Goal: Task Accomplishment & Management: Use online tool/utility

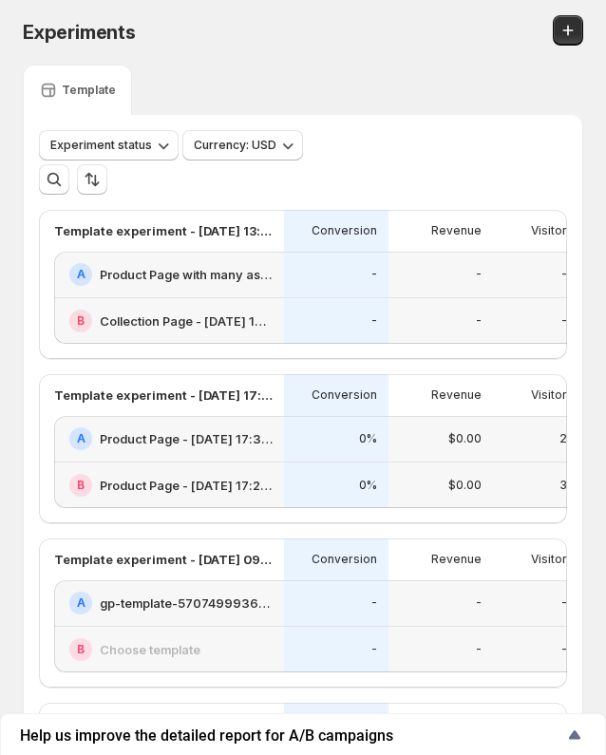
click at [550, 35] on icon "Create new experiment" at bounding box center [567, 30] width 19 height 19
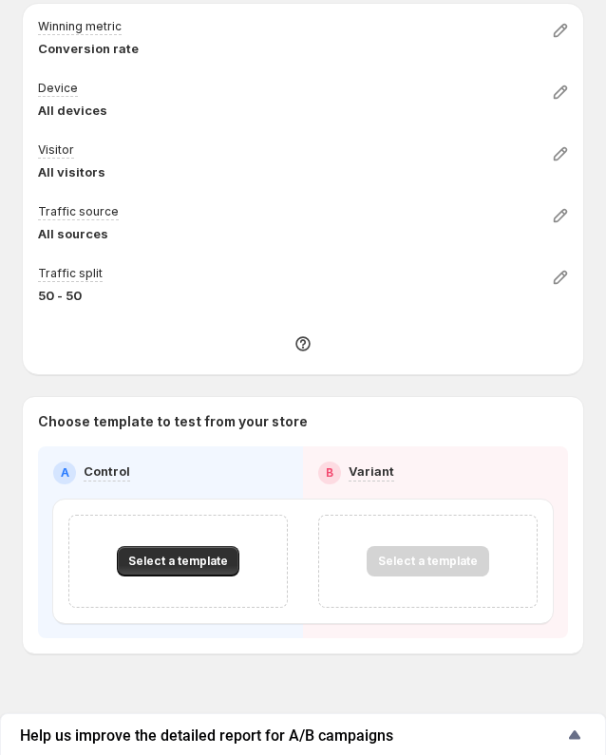
scroll to position [96, 0]
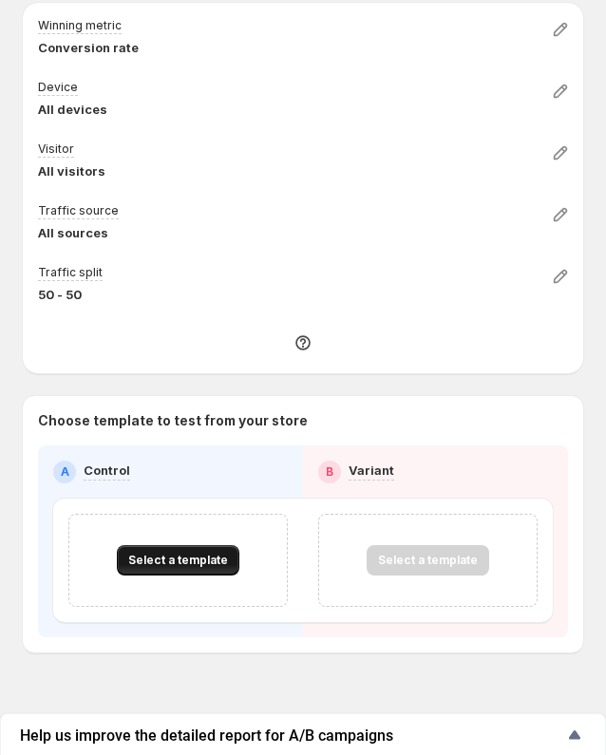
click at [138, 563] on span "Select a template" at bounding box center [178, 559] width 100 height 15
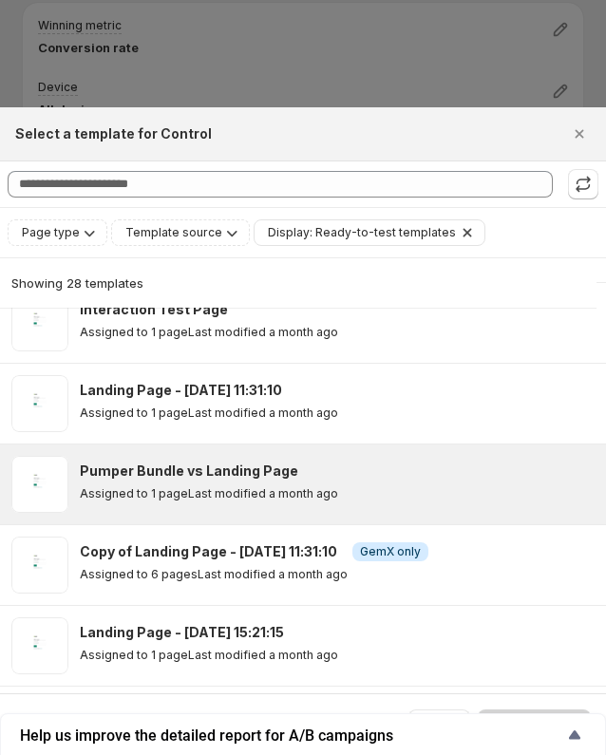
scroll to position [0, 0]
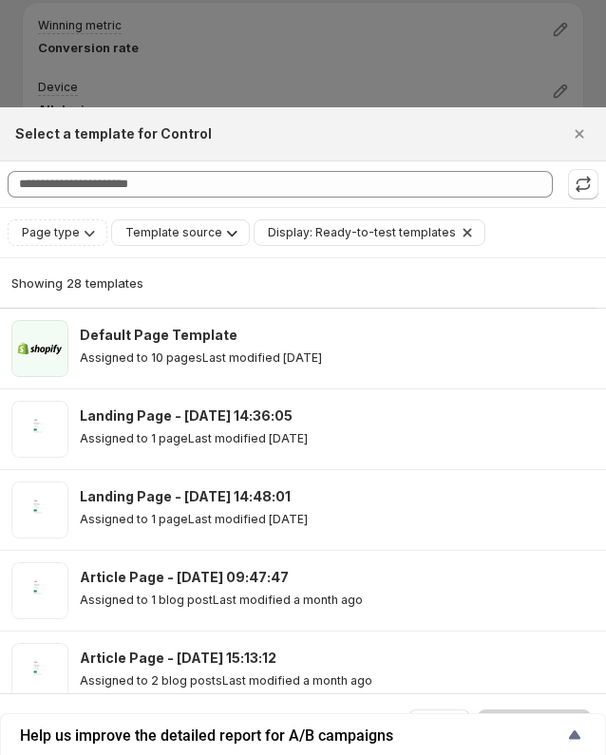
click at [138, 237] on span "Template source" at bounding box center [173, 232] width 97 height 15
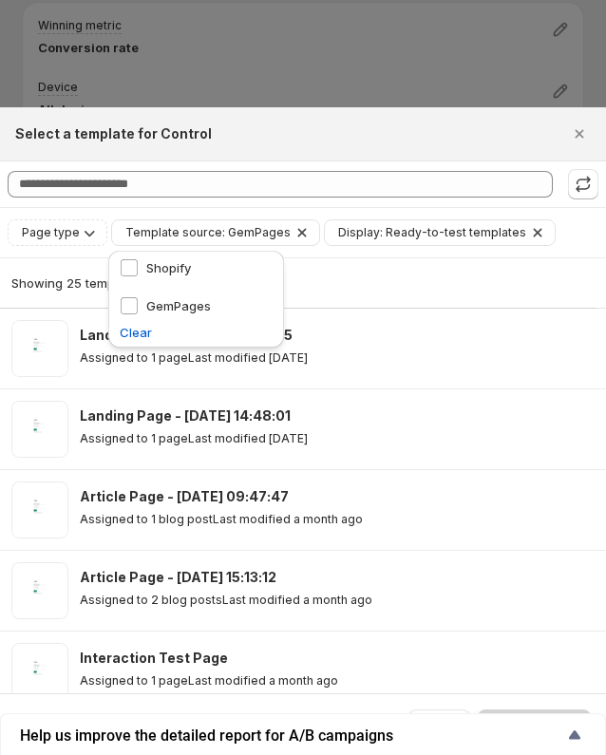
click at [434, 278] on div "Showing 25 templates" at bounding box center [297, 282] width 573 height 19
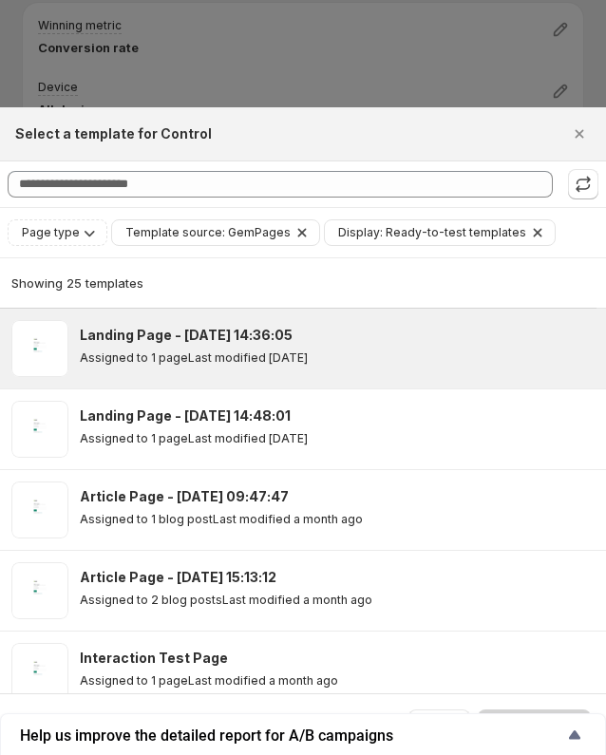
click at [204, 364] on p "Last modified [DATE]" at bounding box center [248, 357] width 120 height 15
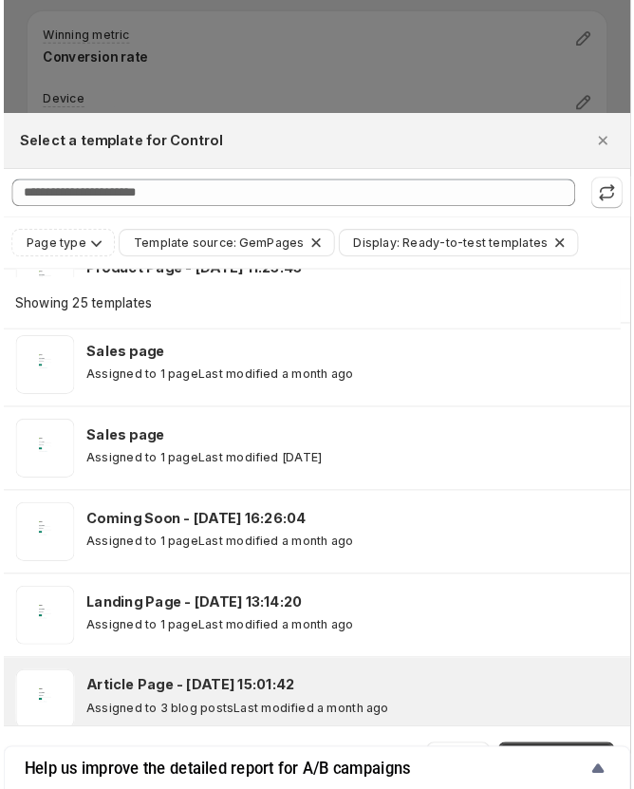
scroll to position [1608, 0]
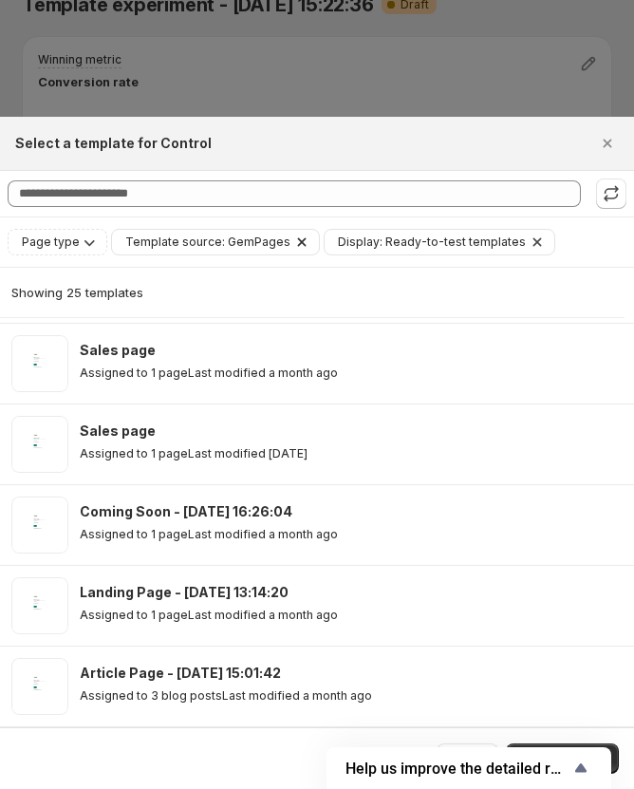
click at [219, 238] on span "Template source: GemPages" at bounding box center [207, 241] width 165 height 15
click at [161, 308] on span "GemPages" at bounding box center [178, 315] width 65 height 15
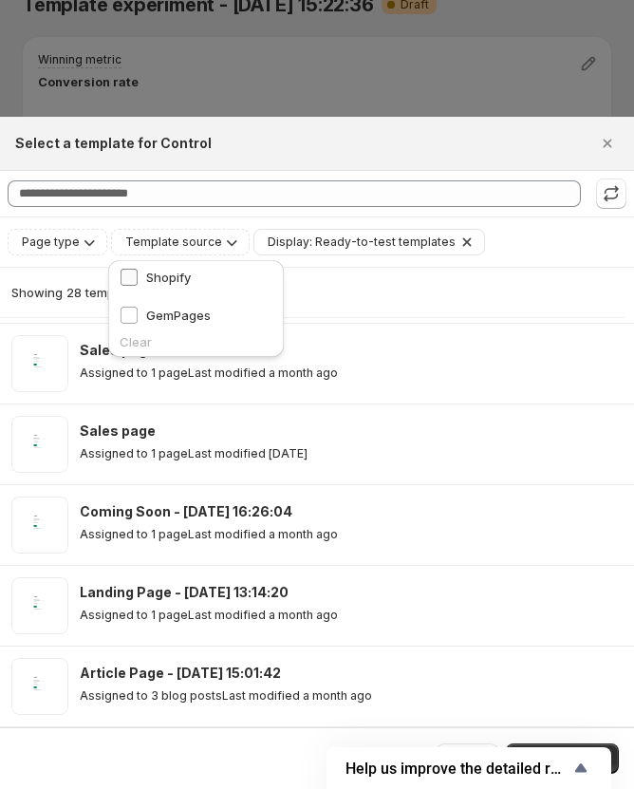
click at [163, 279] on span "Shopify" at bounding box center [168, 277] width 45 height 15
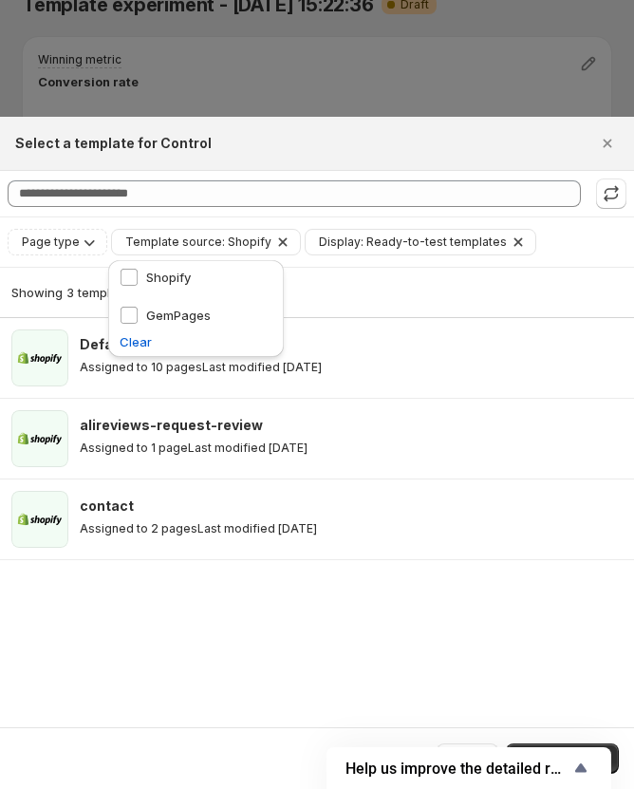
scroll to position [0, 0]
click at [162, 277] on span "Shopify" at bounding box center [168, 277] width 45 height 15
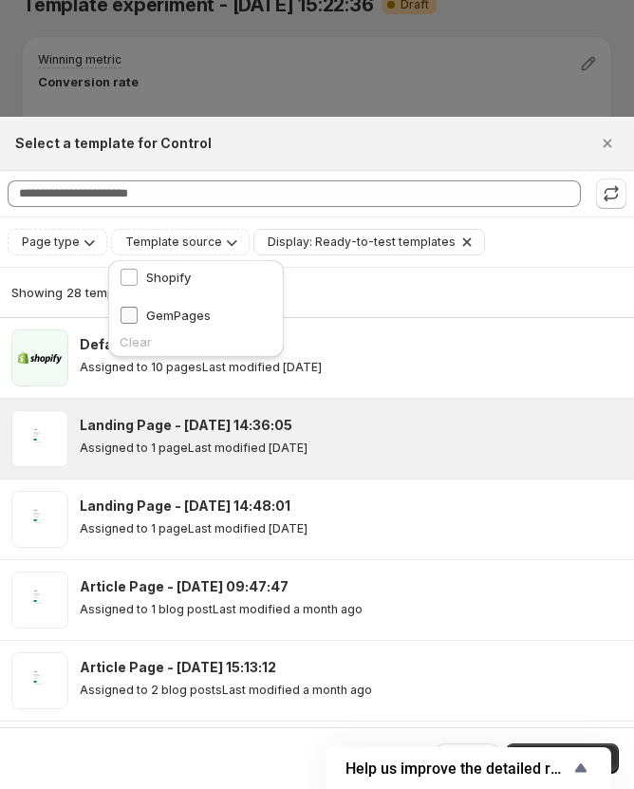
click at [146, 318] on span "GemPages" at bounding box center [178, 315] width 65 height 15
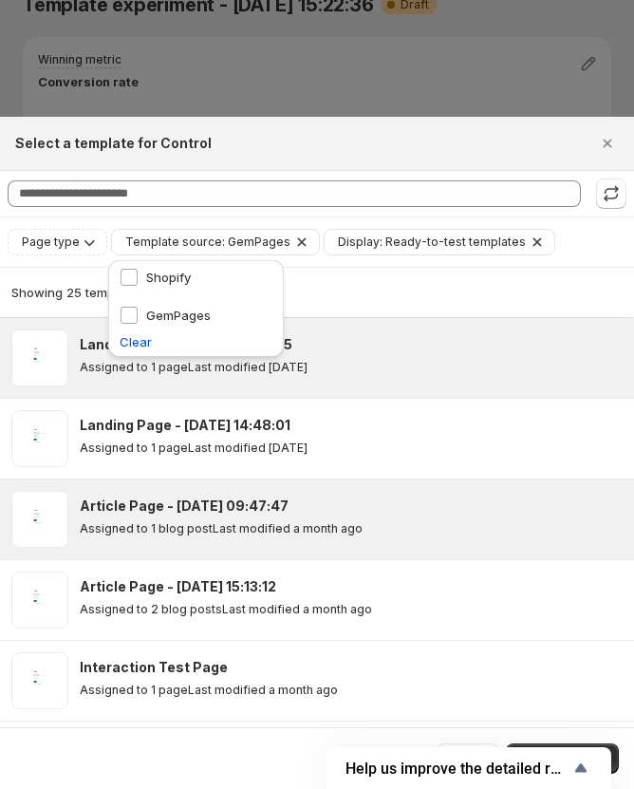
scroll to position [95, 0]
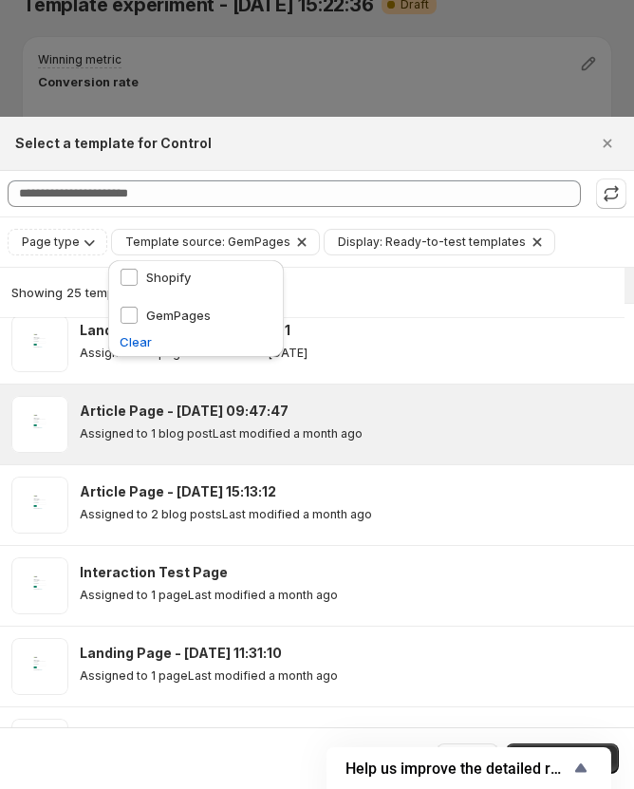
click at [157, 430] on p "Assigned to 1 blog post" at bounding box center [146, 433] width 133 height 15
click at [227, 153] on div "Select a template for Control" at bounding box center [298, 143] width 566 height 23
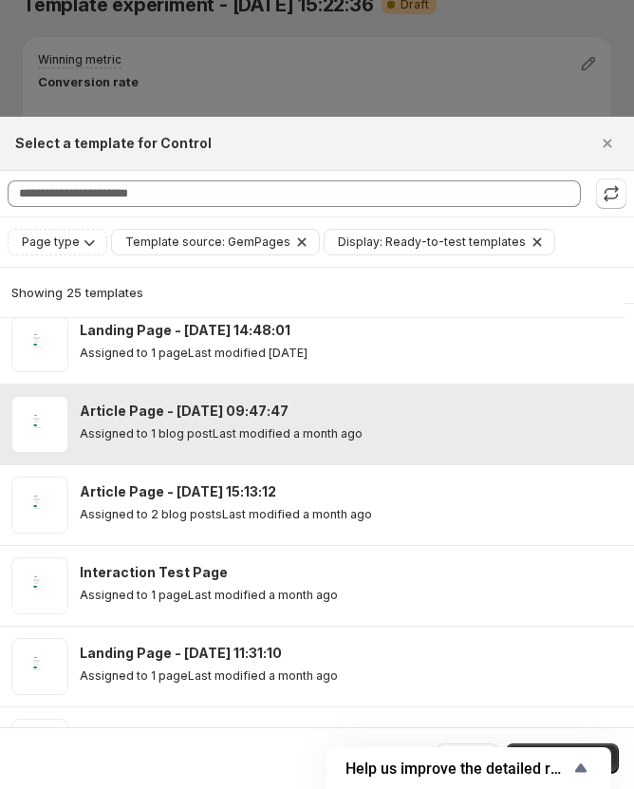
click at [203, 428] on p "Assigned to 1 blog post" at bounding box center [146, 433] width 133 height 15
click at [356, 428] on div "Assigned to 1 blog post Last modified a month ago" at bounding box center [351, 433] width 543 height 15
click at [550, 754] on button "Select template" at bounding box center [562, 758] width 113 height 30
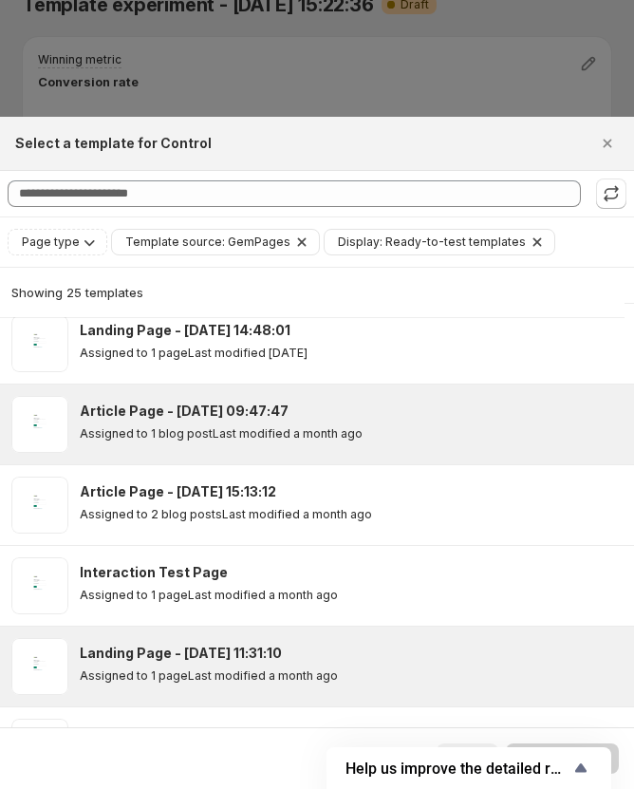
scroll to position [71, 0]
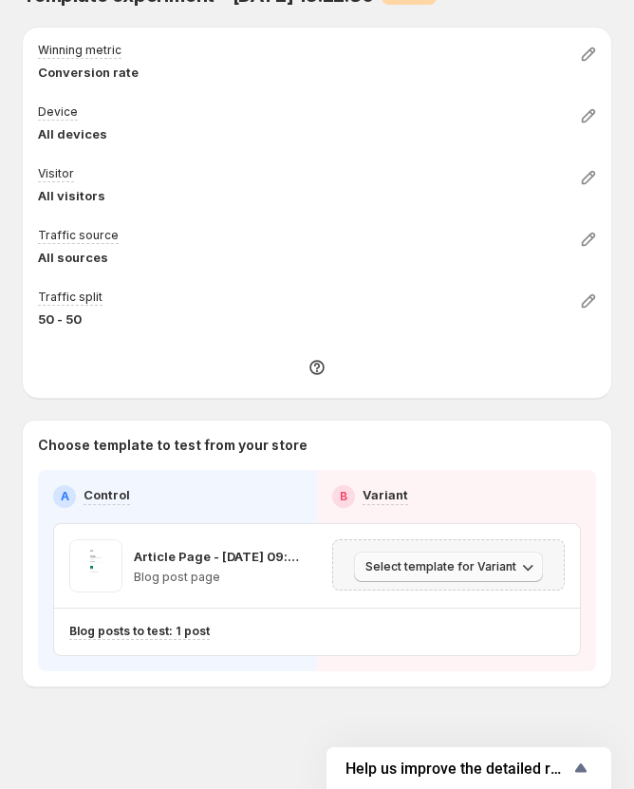
click at [421, 577] on button "Select template for Variant" at bounding box center [448, 566] width 189 height 30
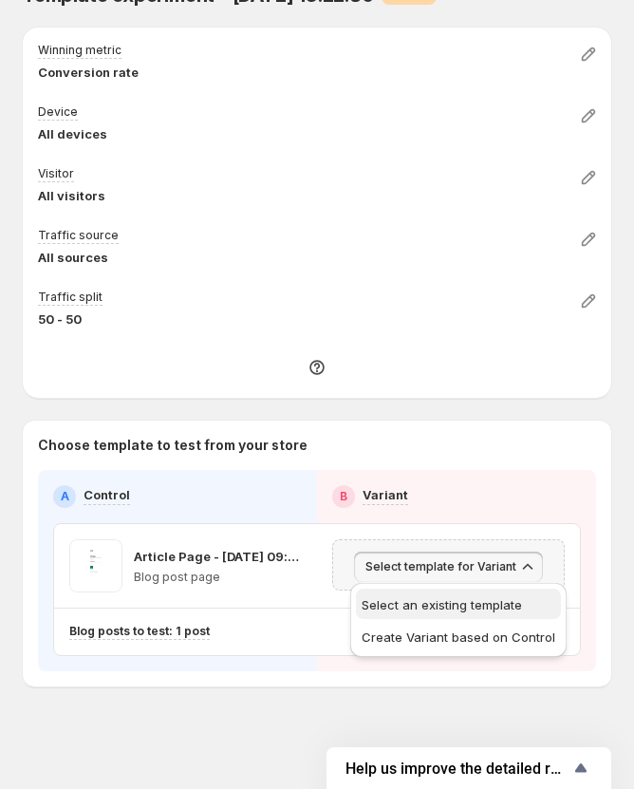
click at [410, 601] on span "Select an existing template" at bounding box center [442, 604] width 160 height 15
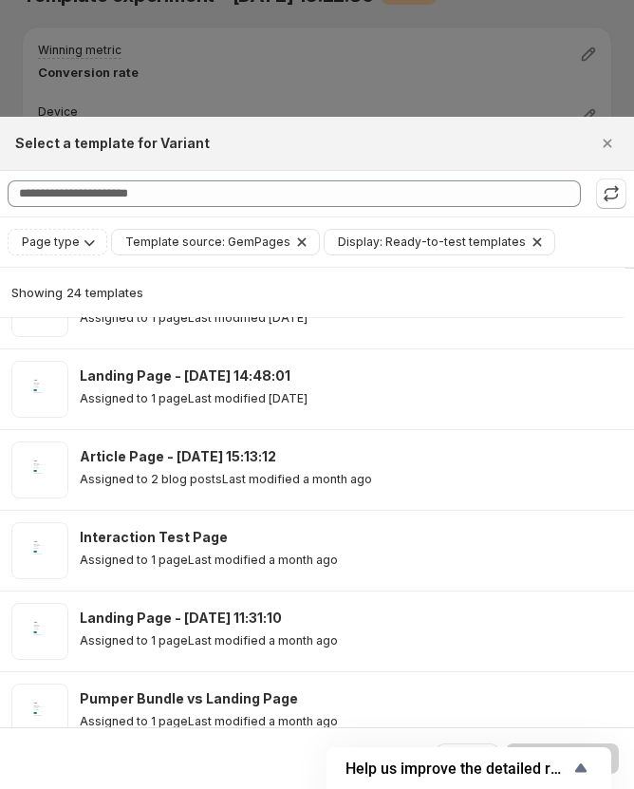
scroll to position [0, 0]
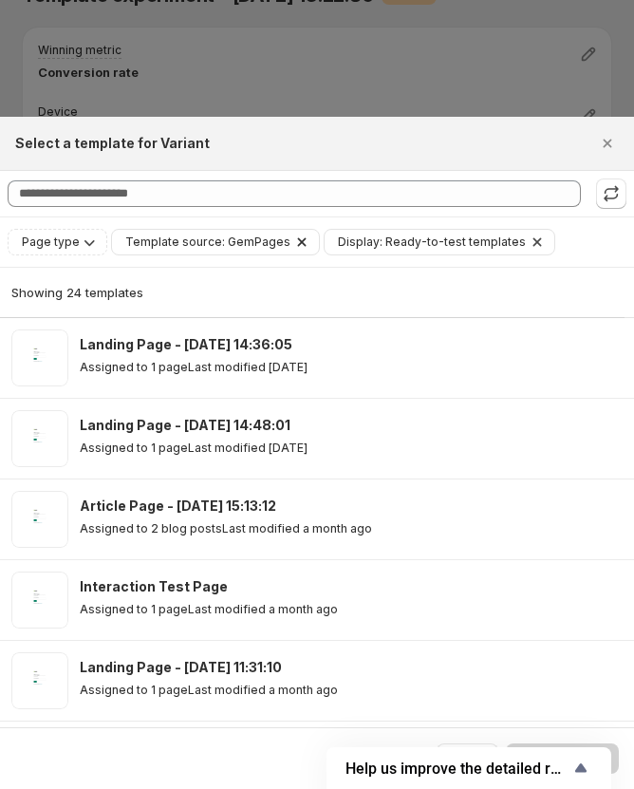
click at [188, 244] on span "Template source: GemPages" at bounding box center [207, 241] width 165 height 15
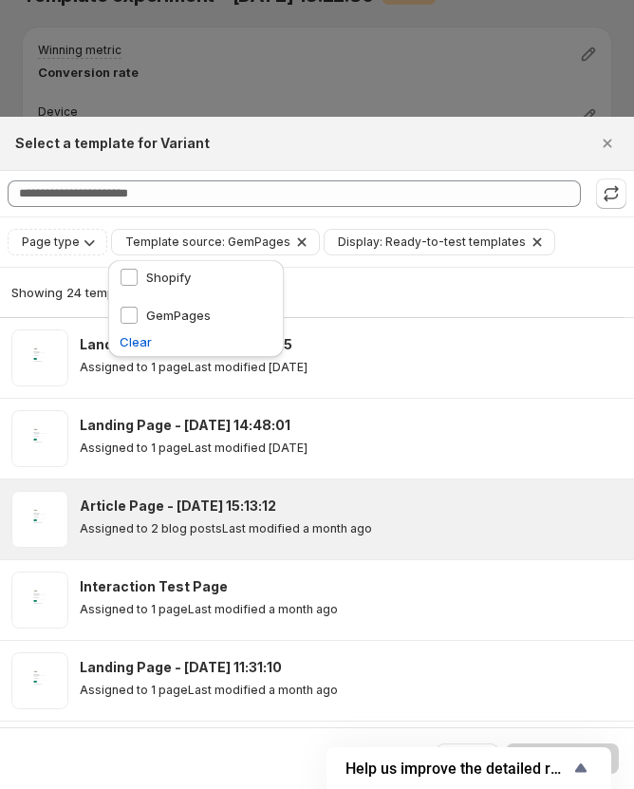
click at [340, 541] on div "Article Page - [DATE] 15:13:12 Assigned to 2 blog posts Last modified a month a…" at bounding box center [351, 519] width 543 height 46
click at [550, 753] on button "Select template" at bounding box center [562, 758] width 113 height 30
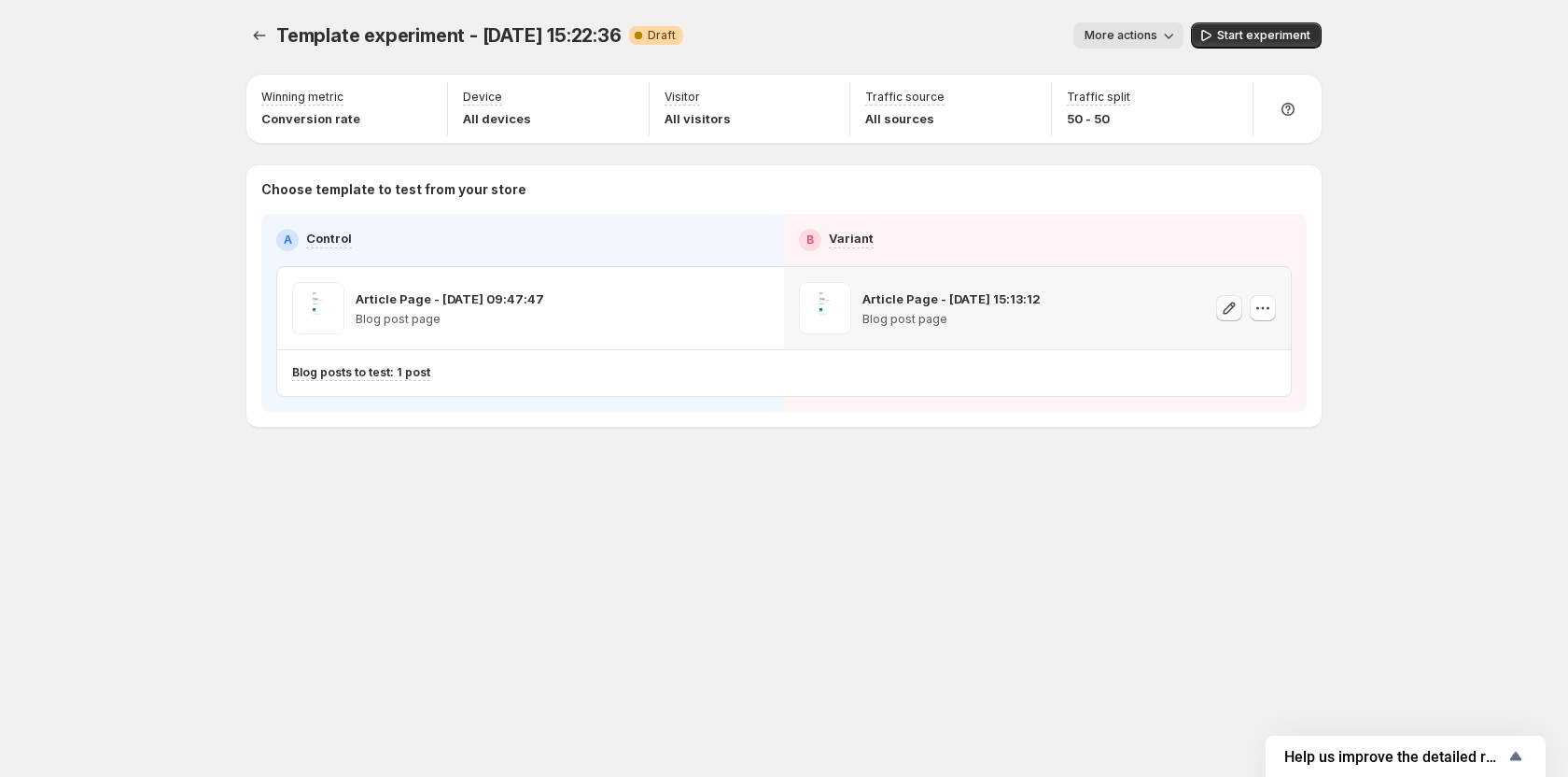
click at [541, 311] on icon "button" at bounding box center [1229, 308] width 12 height 12
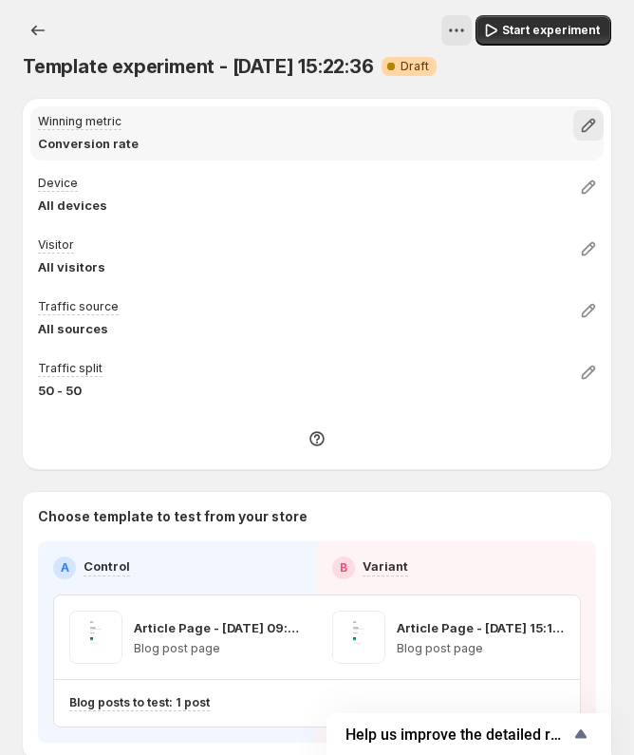
click at [550, 133] on icon "button" at bounding box center [588, 125] width 19 height 19
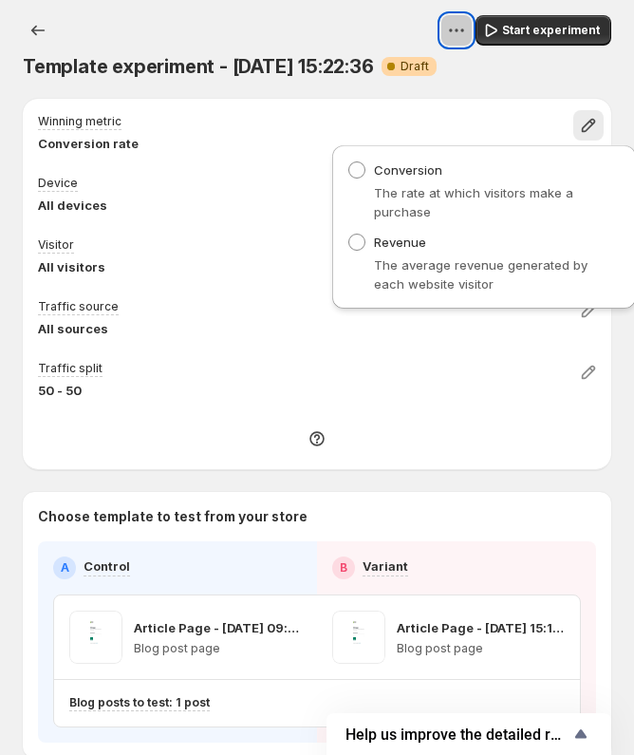
click at [466, 32] on icon "View actions for Template experiment - Sep 24, 15:22:36" at bounding box center [456, 30] width 19 height 19
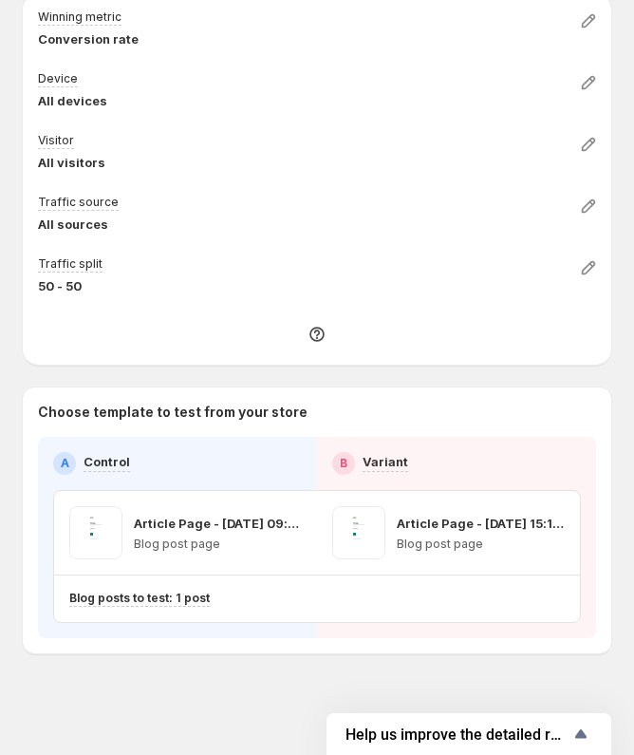
scroll to position [105, 0]
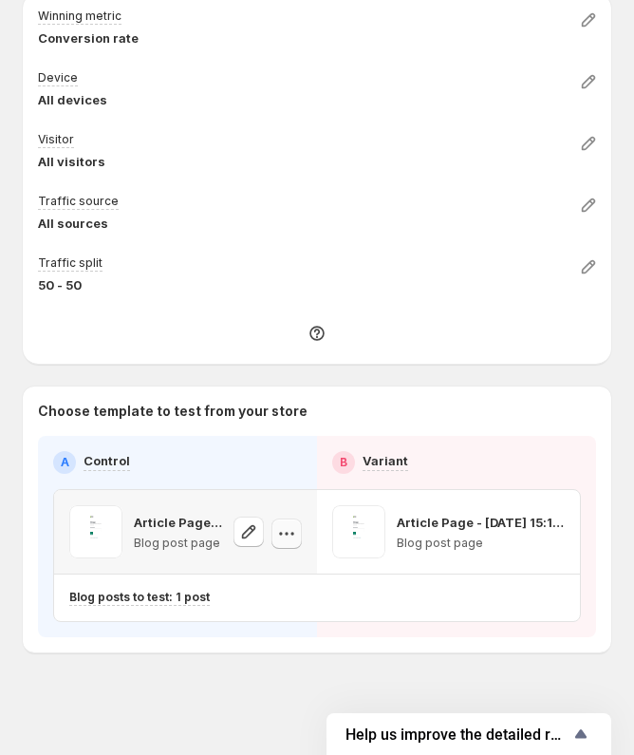
click at [302, 533] on button "button" at bounding box center [286, 533] width 30 height 30
click at [291, 665] on div "Template experiment - [DATE] 15:22:36. This page is ready Template experiment -…" at bounding box center [317, 325] width 634 height 860
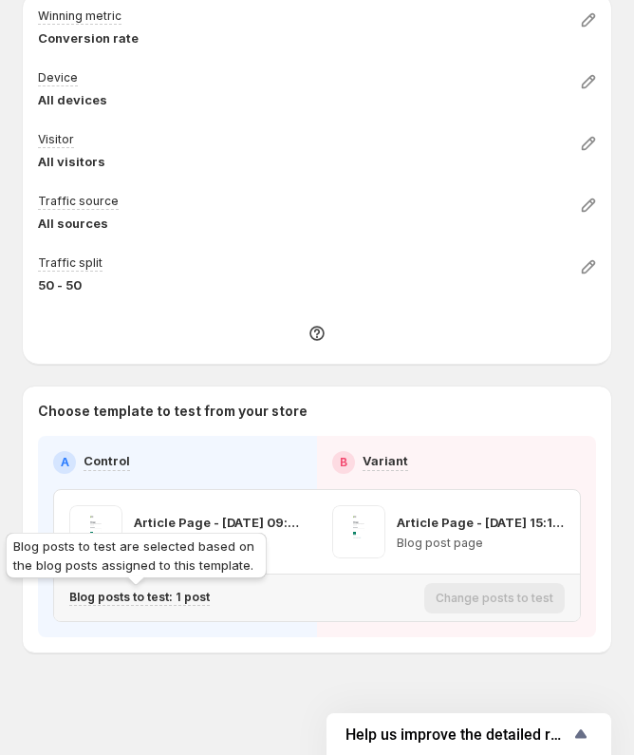
click at [193, 597] on p "Blog posts to test: 1 post" at bounding box center [139, 596] width 140 height 15
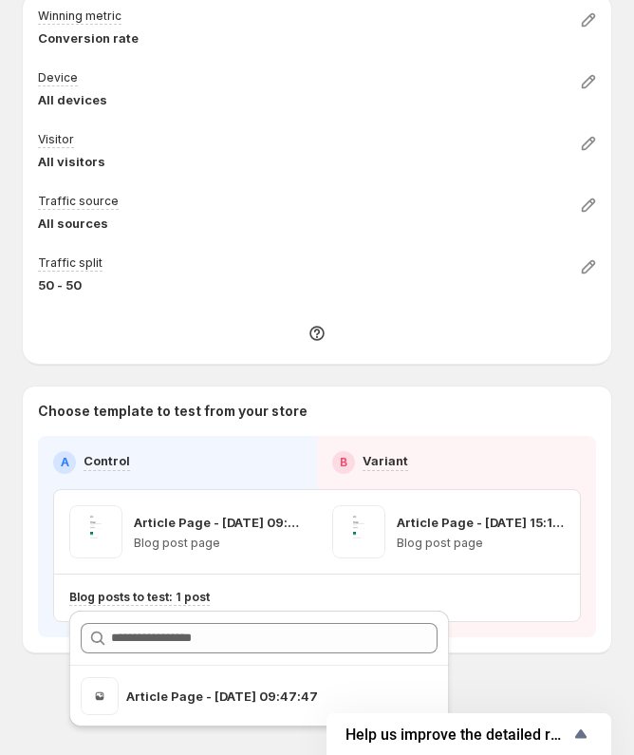
click at [491, 691] on div "Template experiment - [DATE] 15:22:36. This page is ready Template experiment -…" at bounding box center [317, 325] width 634 height 860
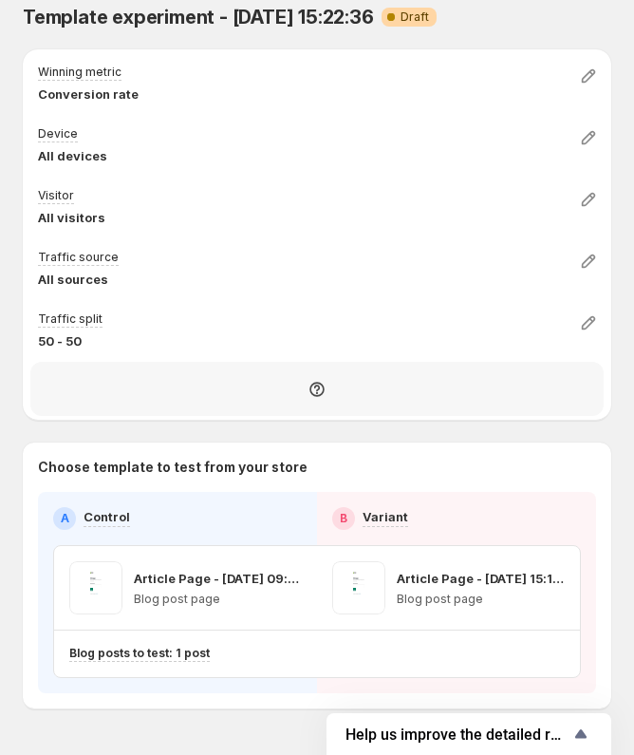
scroll to position [0, 0]
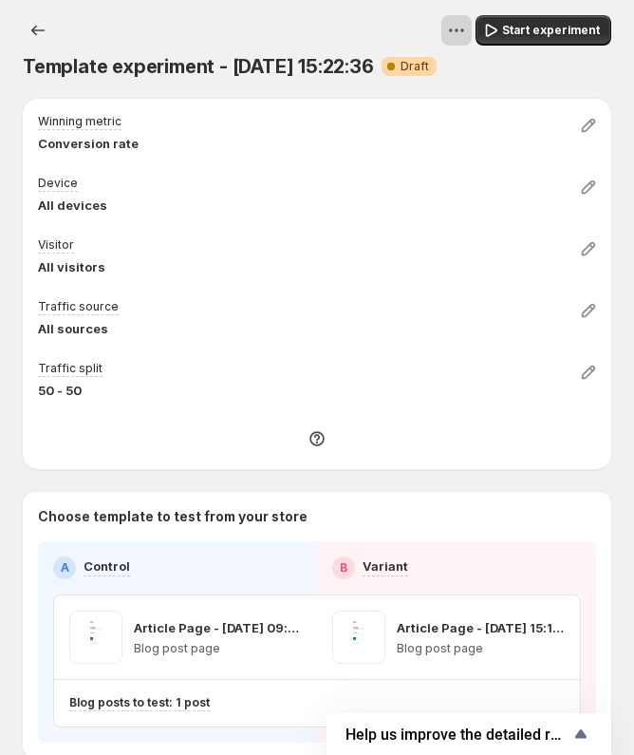
click at [472, 32] on button "View actions for Template experiment - Sep 24, 15:22:36" at bounding box center [456, 30] width 30 height 30
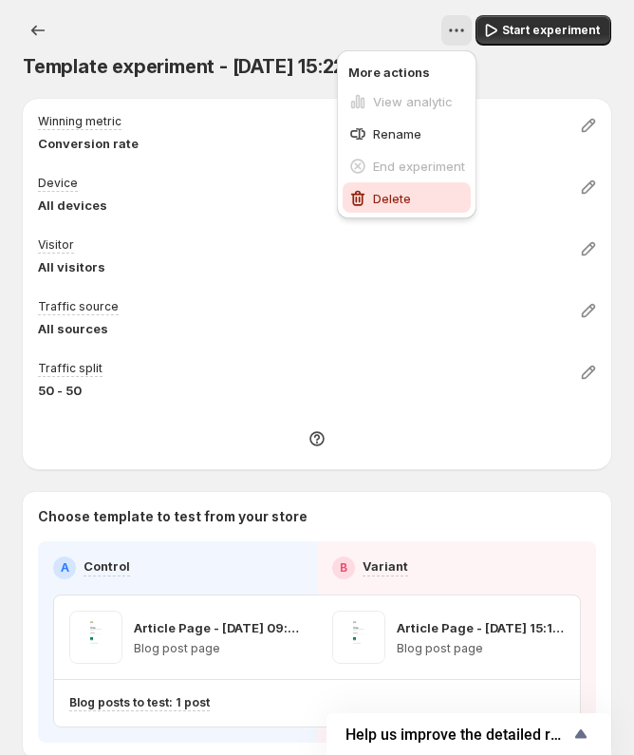
click at [414, 195] on span "Delete" at bounding box center [419, 198] width 92 height 19
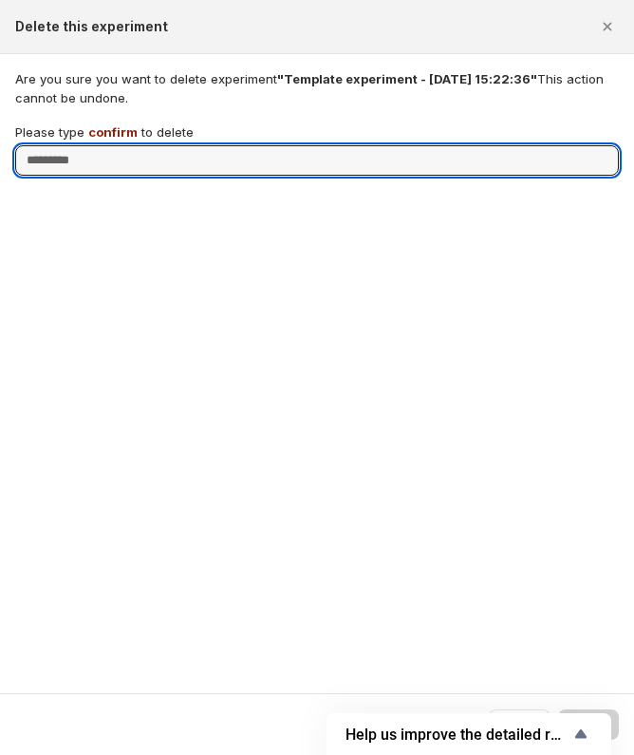
click at [103, 130] on span "confirm" at bounding box center [112, 131] width 49 height 15
click at [103, 145] on input "Please type confirm to delete" at bounding box center [317, 160] width 604 height 30
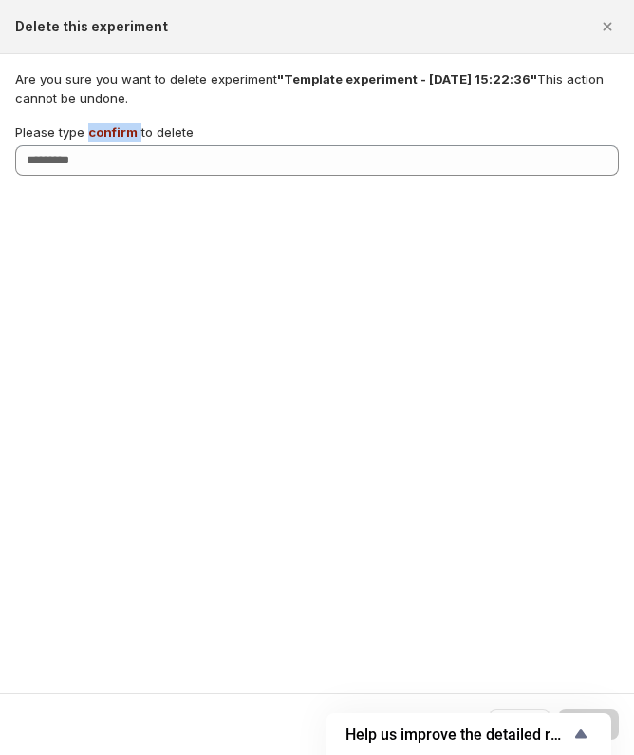
click at [103, 130] on span "confirm" at bounding box center [112, 131] width 49 height 15
click at [103, 145] on input "Please type confirm to delete" at bounding box center [317, 160] width 604 height 30
copy p "confirm"
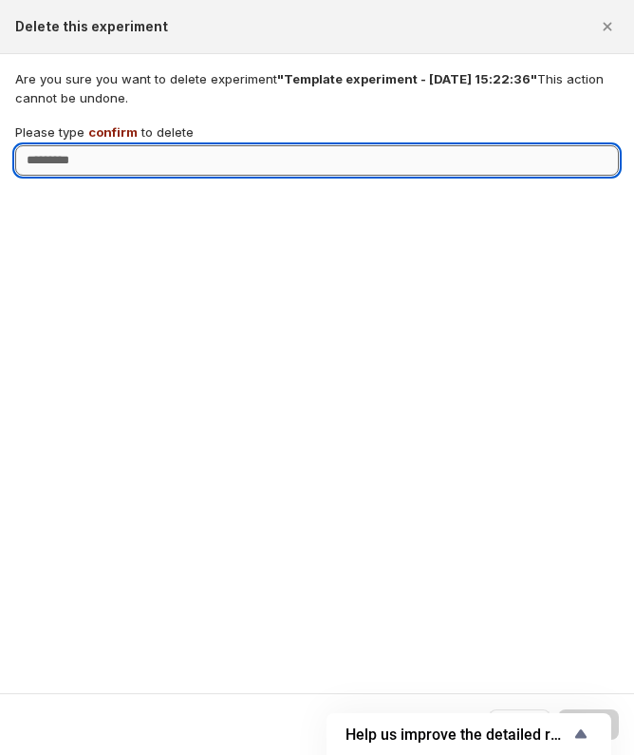
click at [103, 156] on input "Please type confirm to delete" at bounding box center [317, 160] width 604 height 30
paste input "*******"
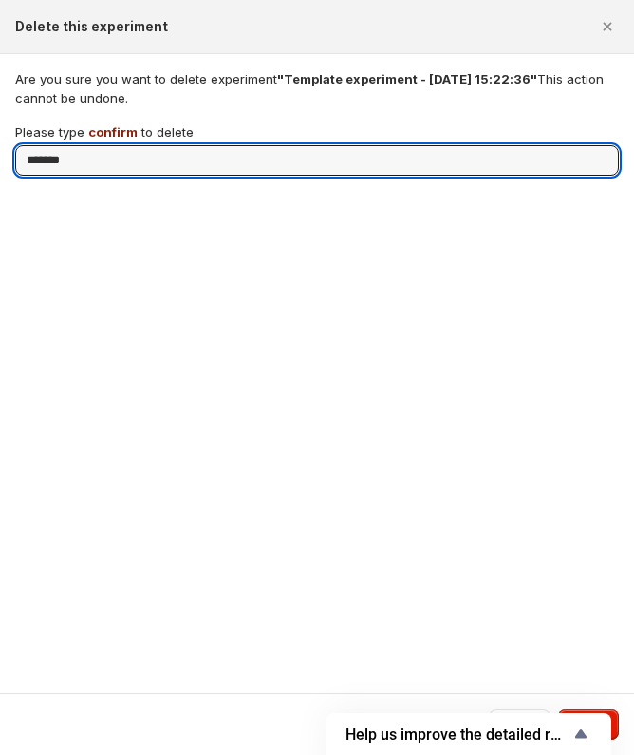
scroll to position [105, 0]
type input "*******"
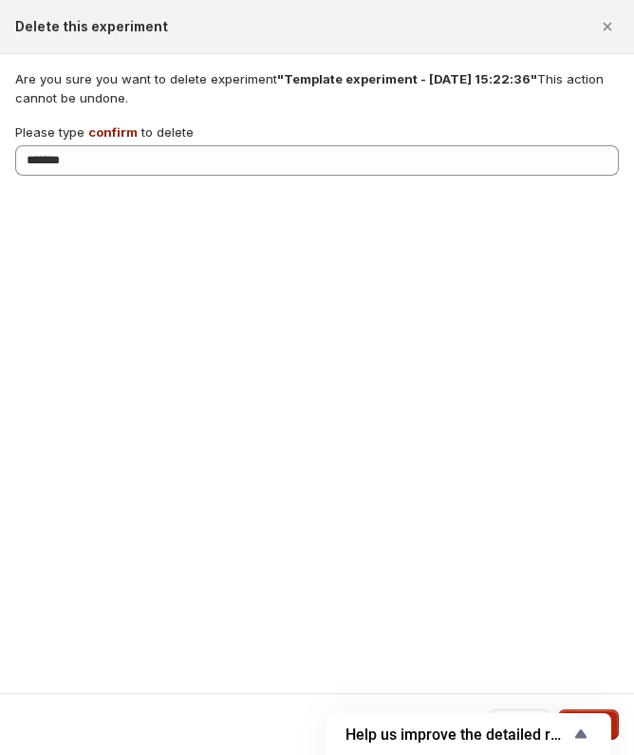
click at [550, 726] on button "Delete" at bounding box center [588, 724] width 61 height 30
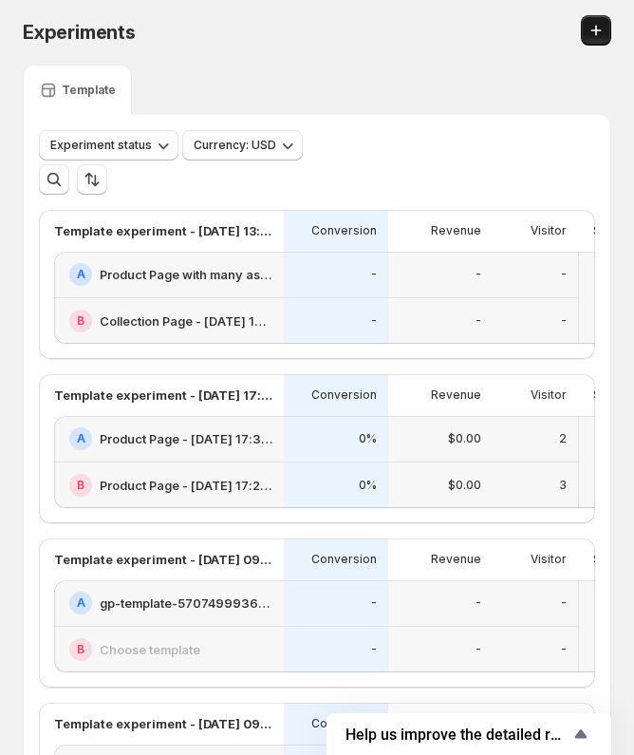
click at [550, 33] on icon "Create new experiment" at bounding box center [596, 30] width 19 height 19
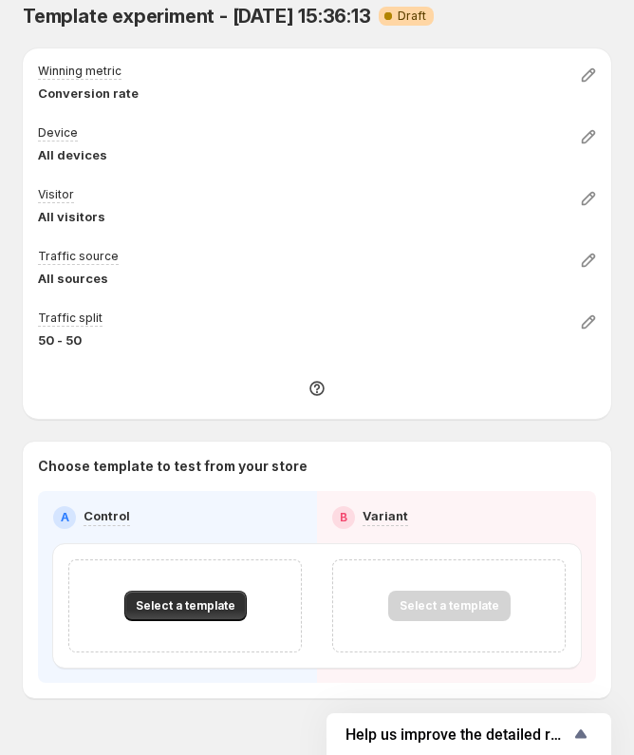
scroll to position [96, 0]
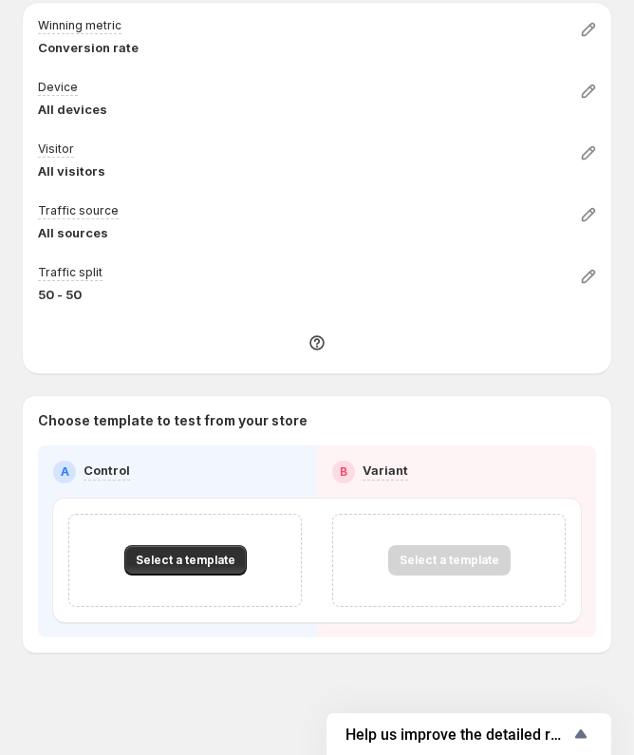
click at [165, 588] on div "Select a template" at bounding box center [184, 559] width 233 height 93
click at [168, 569] on button "Select a template" at bounding box center [185, 560] width 122 height 30
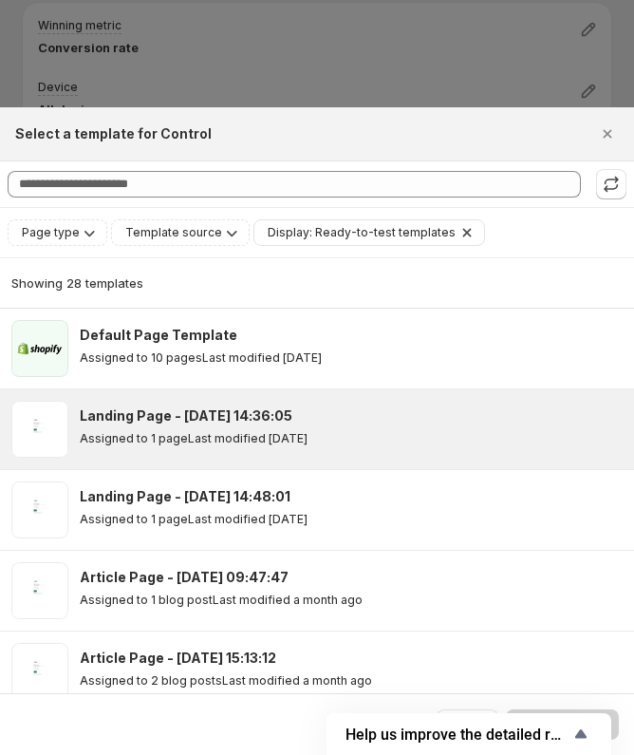
click at [176, 429] on div "Landing Page - [DATE] 14:36:05 Assigned to 1 page Last modified [DATE]" at bounding box center [351, 426] width 543 height 40
click at [550, 717] on button "Select template" at bounding box center [562, 724] width 113 height 30
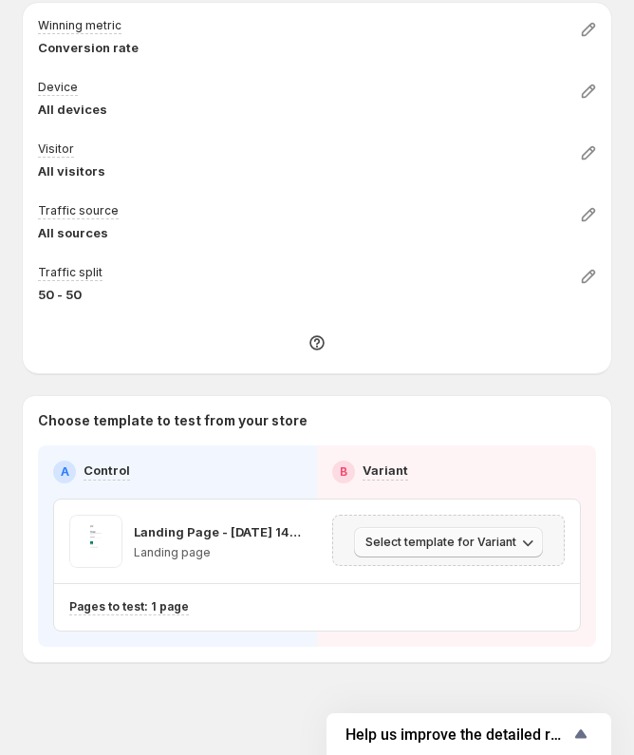
click at [464, 544] on span "Select template for Variant" at bounding box center [440, 541] width 151 height 15
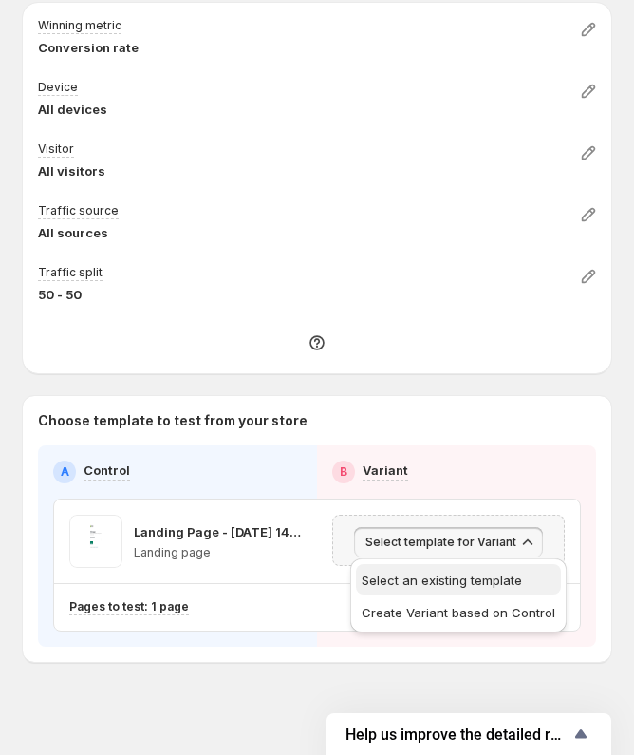
click at [409, 582] on span "Select an existing template" at bounding box center [442, 579] width 160 height 15
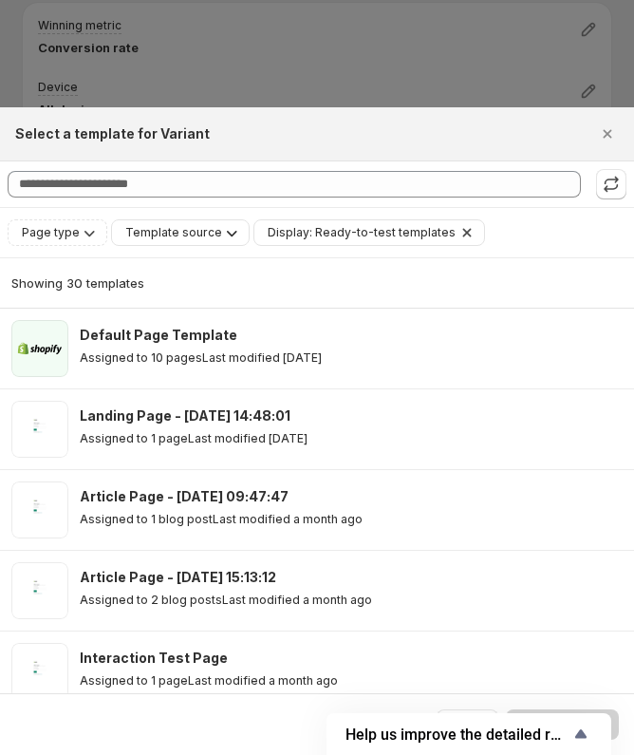
click at [200, 235] on span "Template source" at bounding box center [173, 232] width 97 height 15
click at [158, 308] on span "GemPages" at bounding box center [178, 305] width 65 height 15
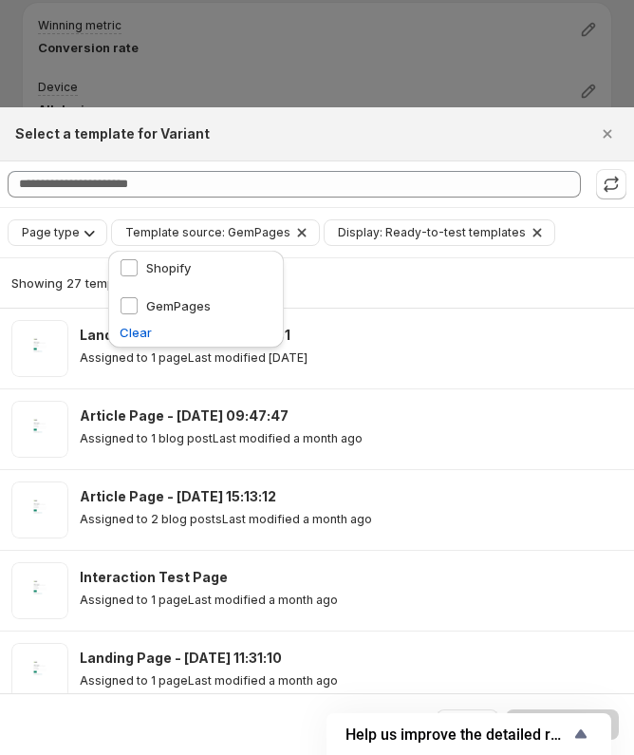
click at [80, 230] on icon "Page type" at bounding box center [89, 232] width 19 height 19
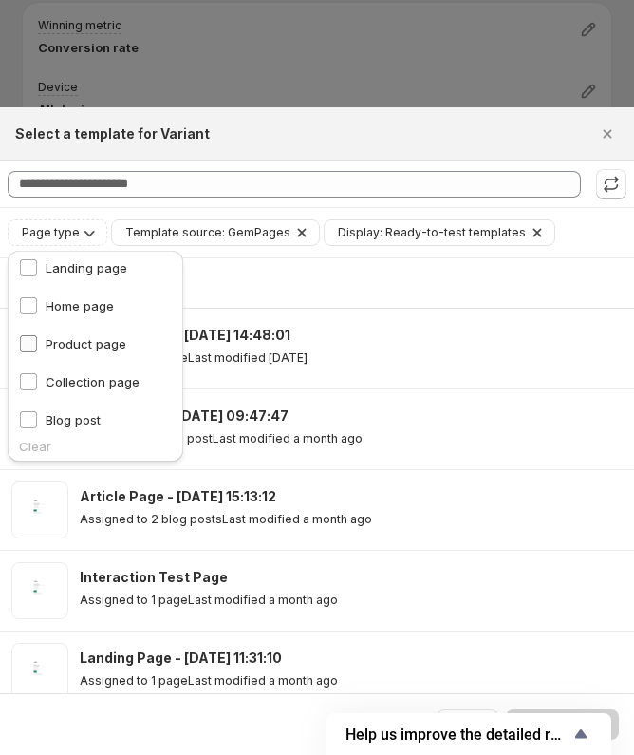
click at [69, 343] on span "Product page" at bounding box center [86, 343] width 81 height 15
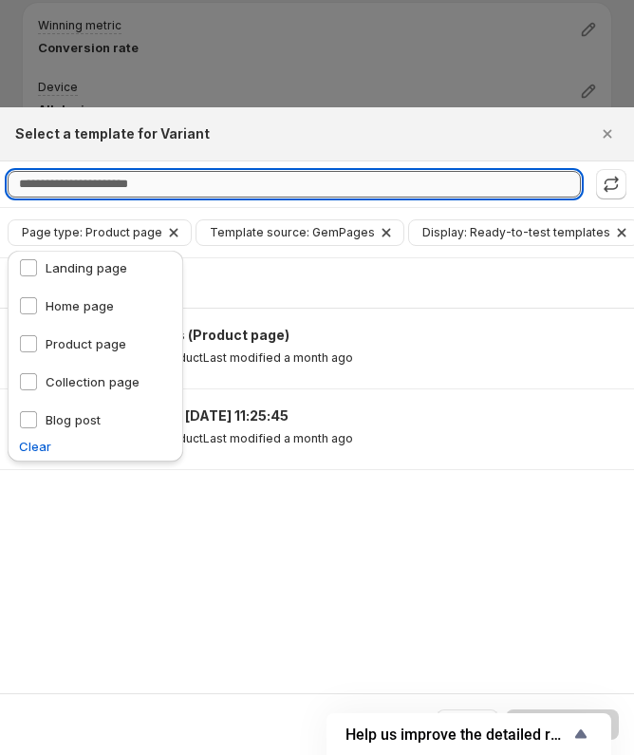
click at [227, 171] on input "Searching all templates" at bounding box center [294, 184] width 573 height 27
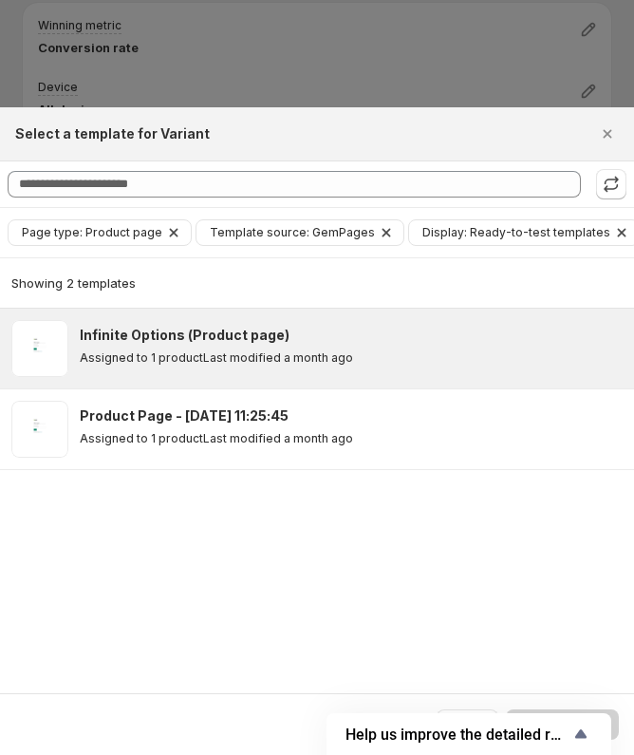
click at [161, 364] on p "Assigned to 1 product" at bounding box center [141, 357] width 123 height 15
click at [223, 380] on div "Infinite Options (Product page) Assigned to 1 product Last modified a month ago" at bounding box center [317, 348] width 634 height 80
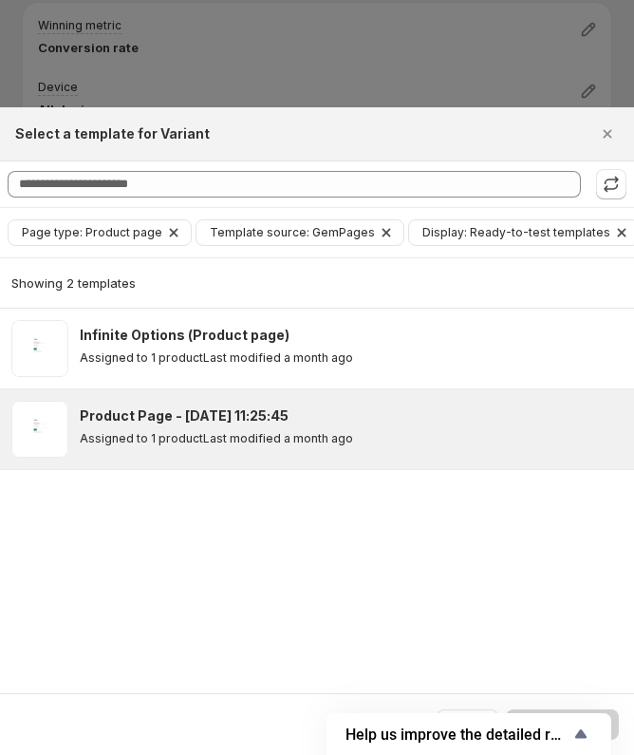
click at [215, 431] on p "Last modified a month ago" at bounding box center [278, 438] width 150 height 15
click at [550, 720] on button "Select template" at bounding box center [562, 724] width 113 height 30
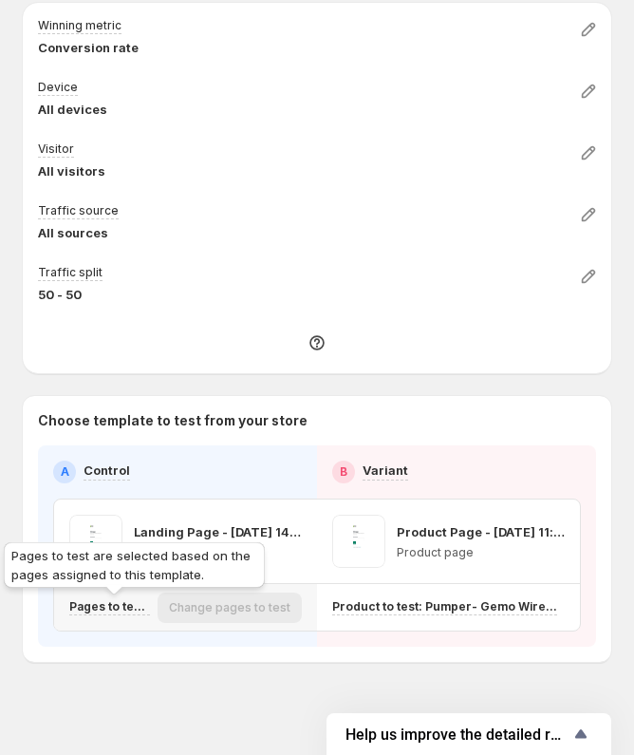
click at [149, 604] on p "Pages to test: 1 page" at bounding box center [109, 606] width 81 height 15
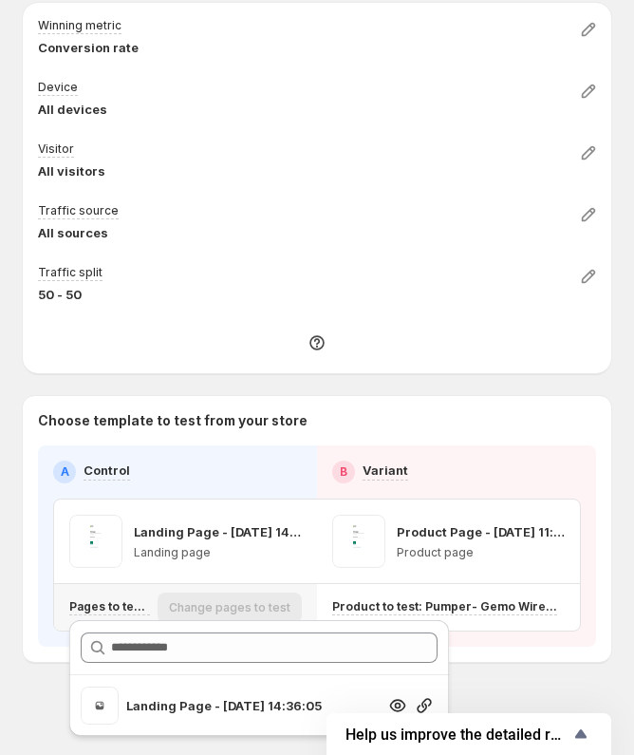
scroll to position [105, 0]
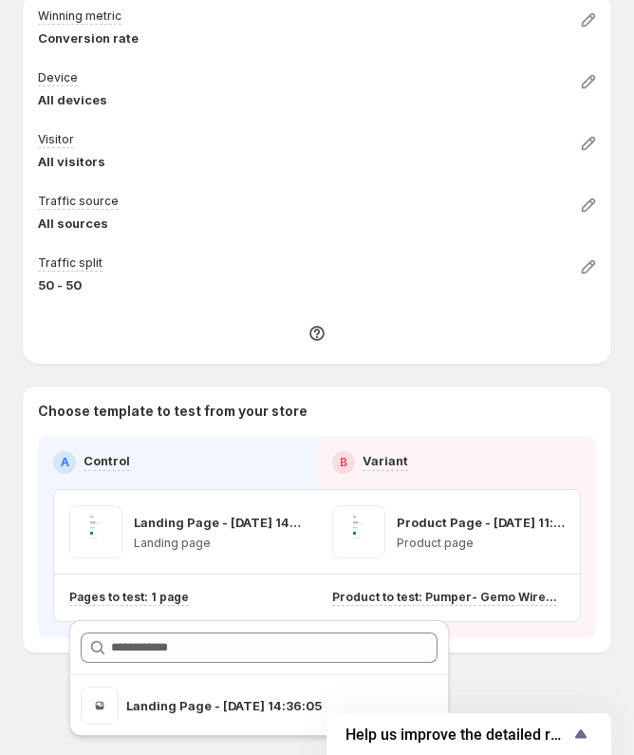
click at [513, 662] on div "Template experiment - [DATE] 15:36:13. This page is ready Template experiment -…" at bounding box center [317, 325] width 634 height 860
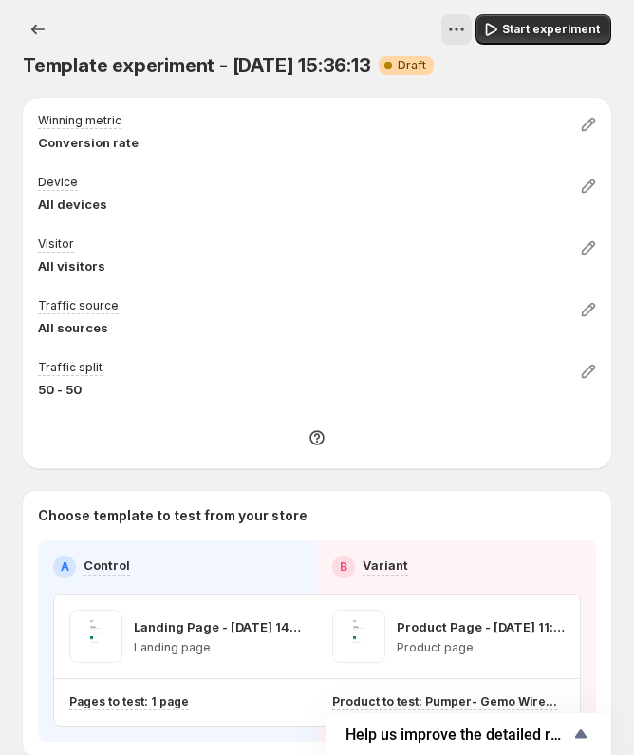
scroll to position [0, 0]
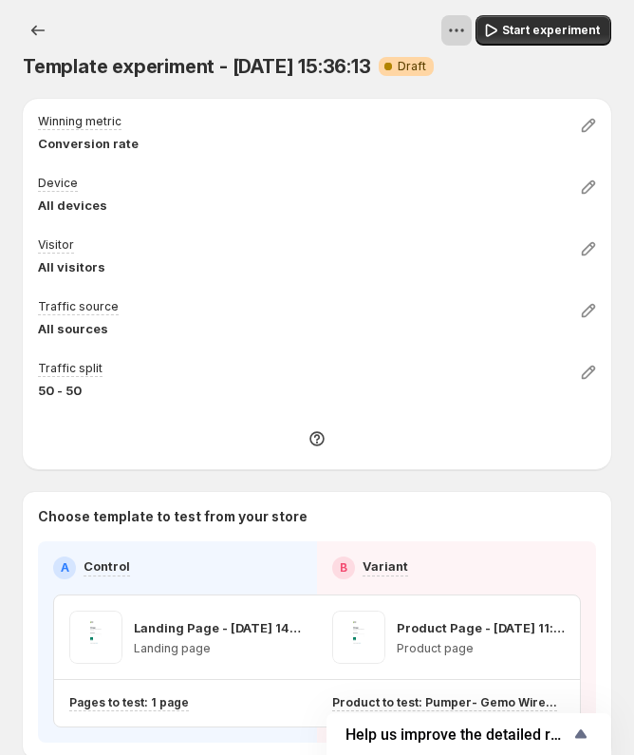
click at [472, 40] on button "View actions for Template experiment - Sep 24, 15:36:13" at bounding box center [456, 30] width 30 height 30
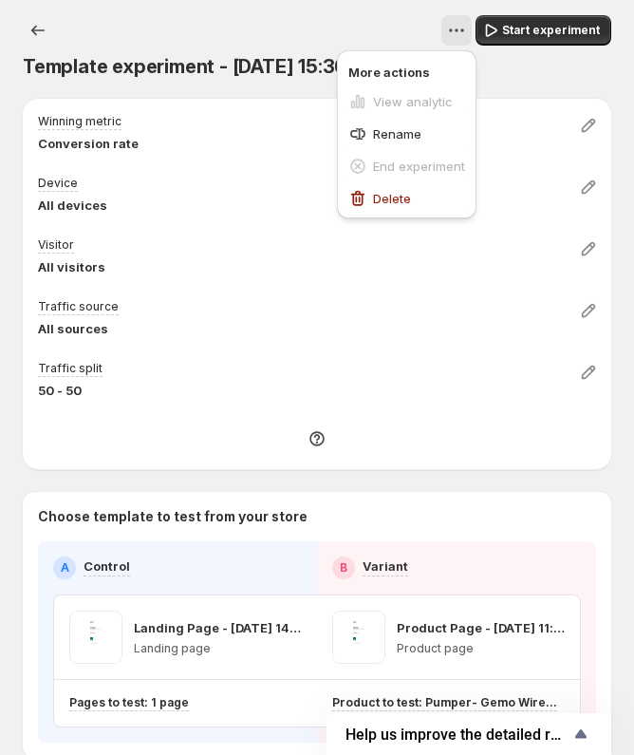
click at [433, 78] on p "More actions" at bounding box center [406, 72] width 117 height 19
click at [550, 316] on icon "button" at bounding box center [588, 310] width 19 height 19
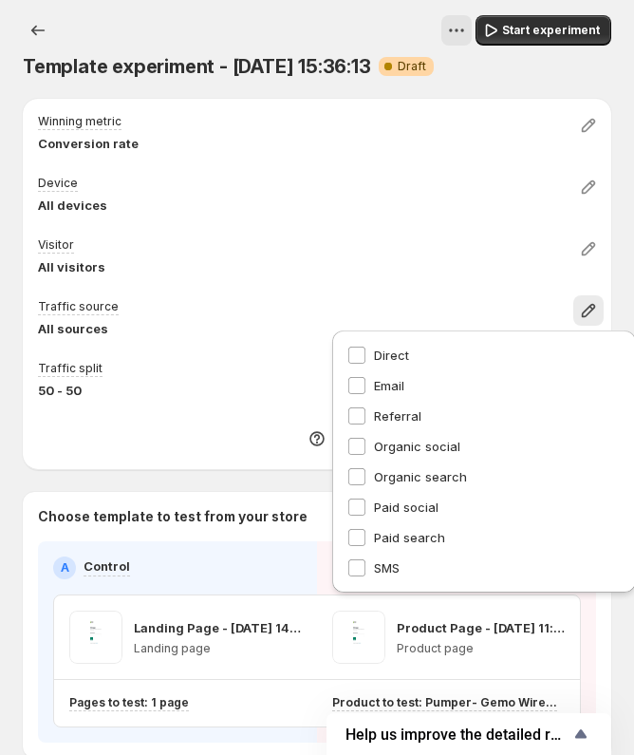
click at [180, 483] on div "Winning metric Conversion rate Device All devices Visitor All visitors Traffic …" at bounding box center [317, 428] width 588 height 659
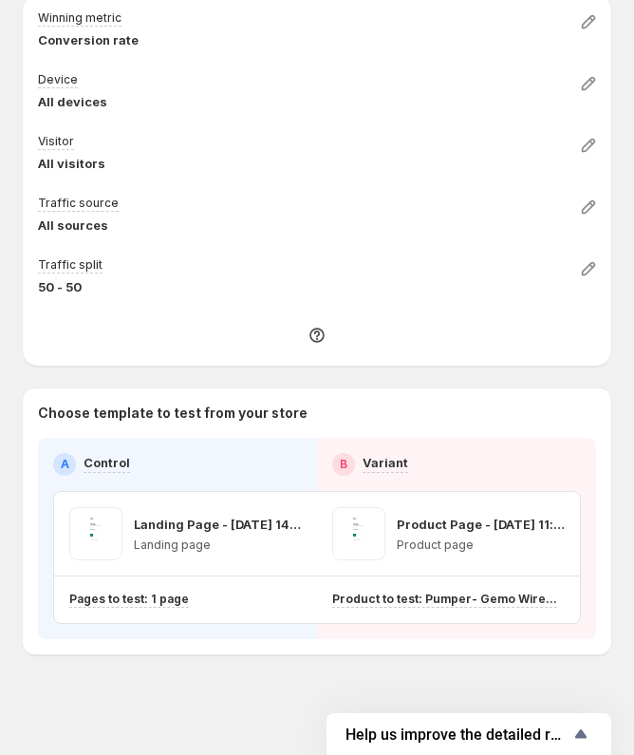
scroll to position [105, 0]
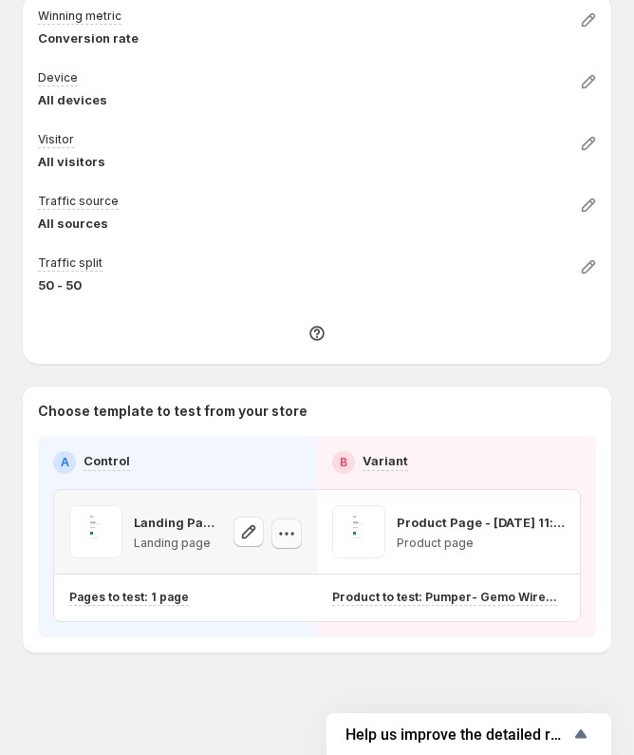
click at [282, 533] on icon "button" at bounding box center [286, 533] width 19 height 19
click at [550, 532] on icon "button" at bounding box center [549, 533] width 19 height 19
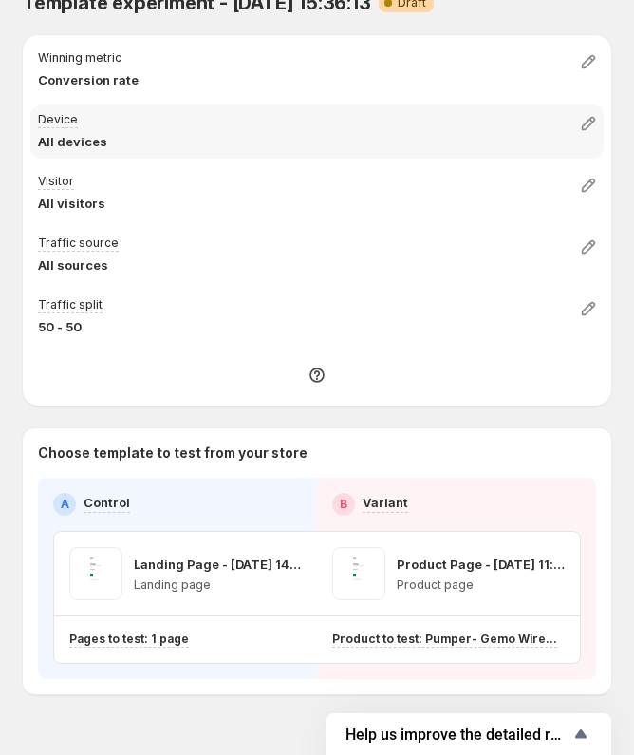
scroll to position [0, 0]
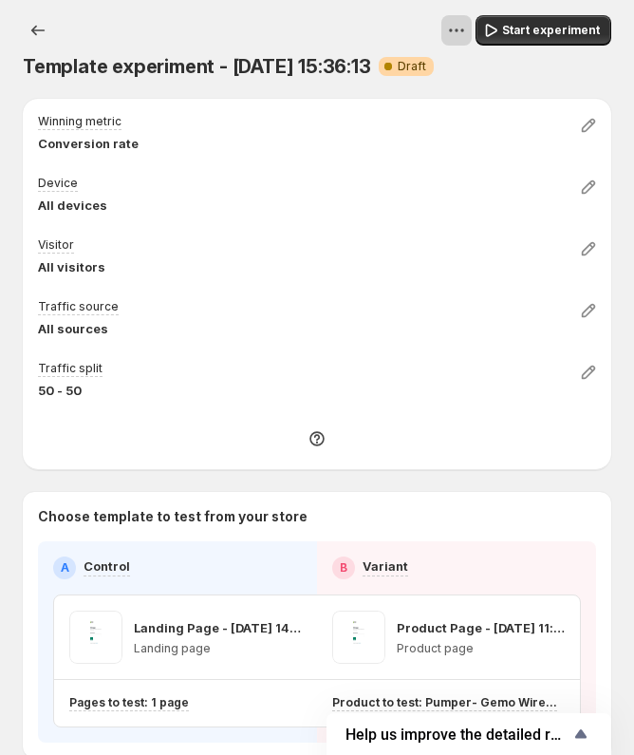
click at [466, 27] on icon "View actions for Template experiment - Sep 24, 15:36:13" at bounding box center [456, 30] width 19 height 19
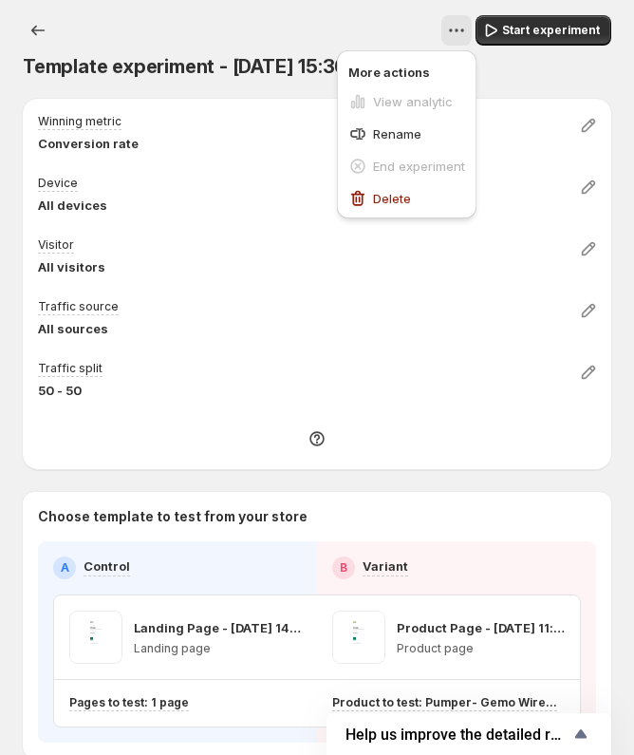
click at [346, 2] on div "Template experiment - [DATE] 15:36:13. This page is ready Template experiment -…" at bounding box center [317, 47] width 588 height 95
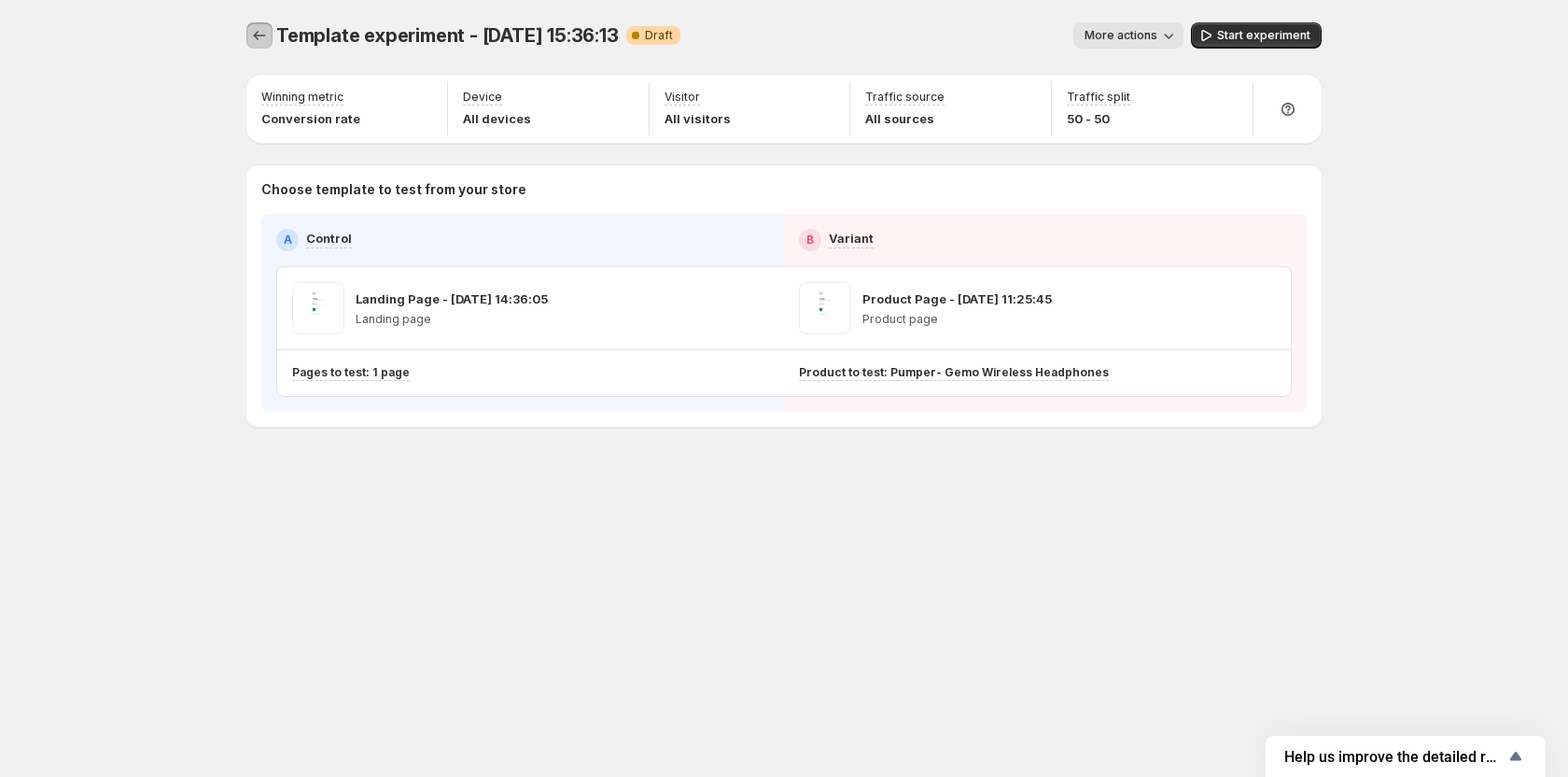
click at [251, 44] on icon "Experiments" at bounding box center [259, 35] width 19 height 19
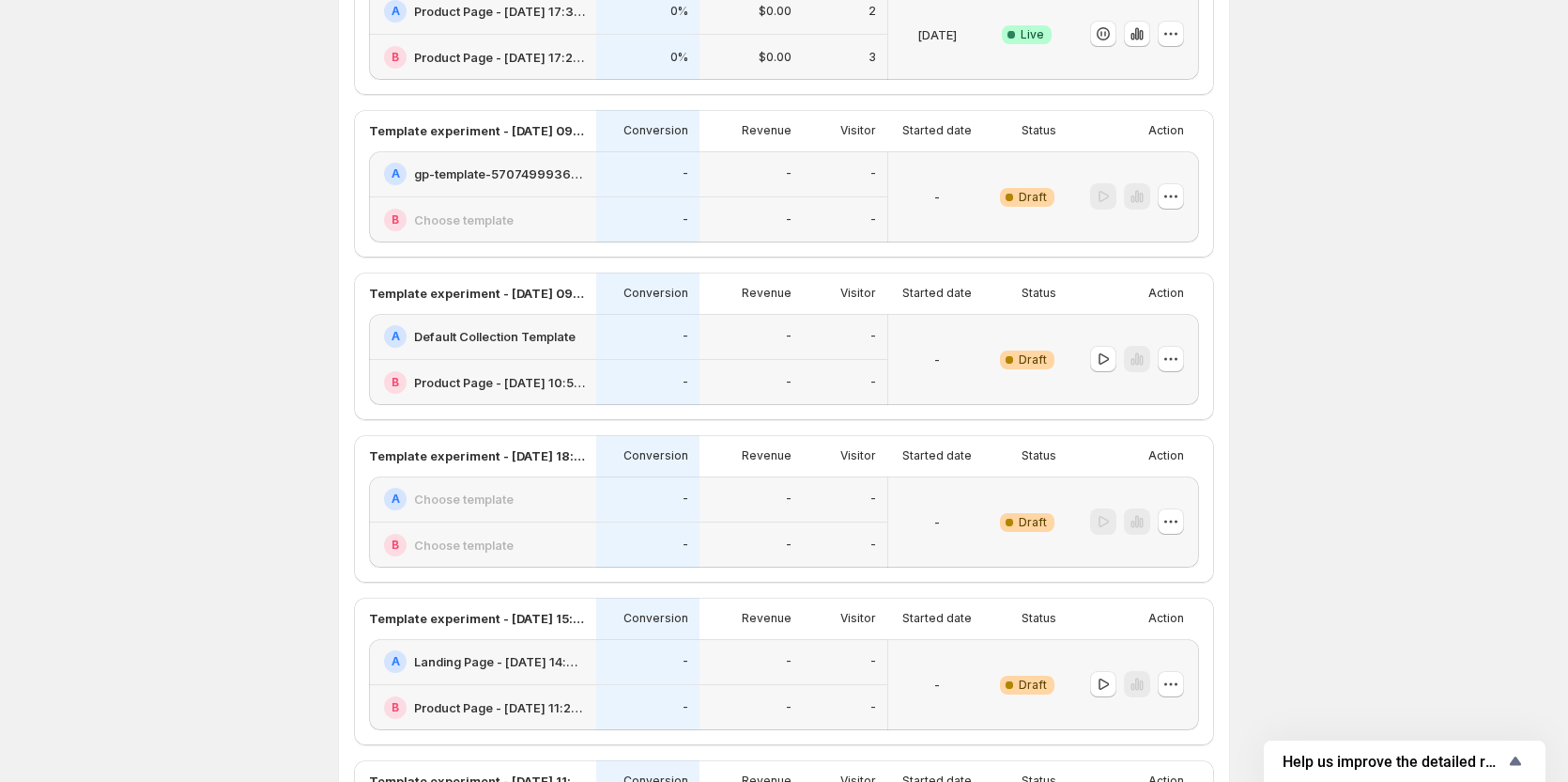
scroll to position [151, 0]
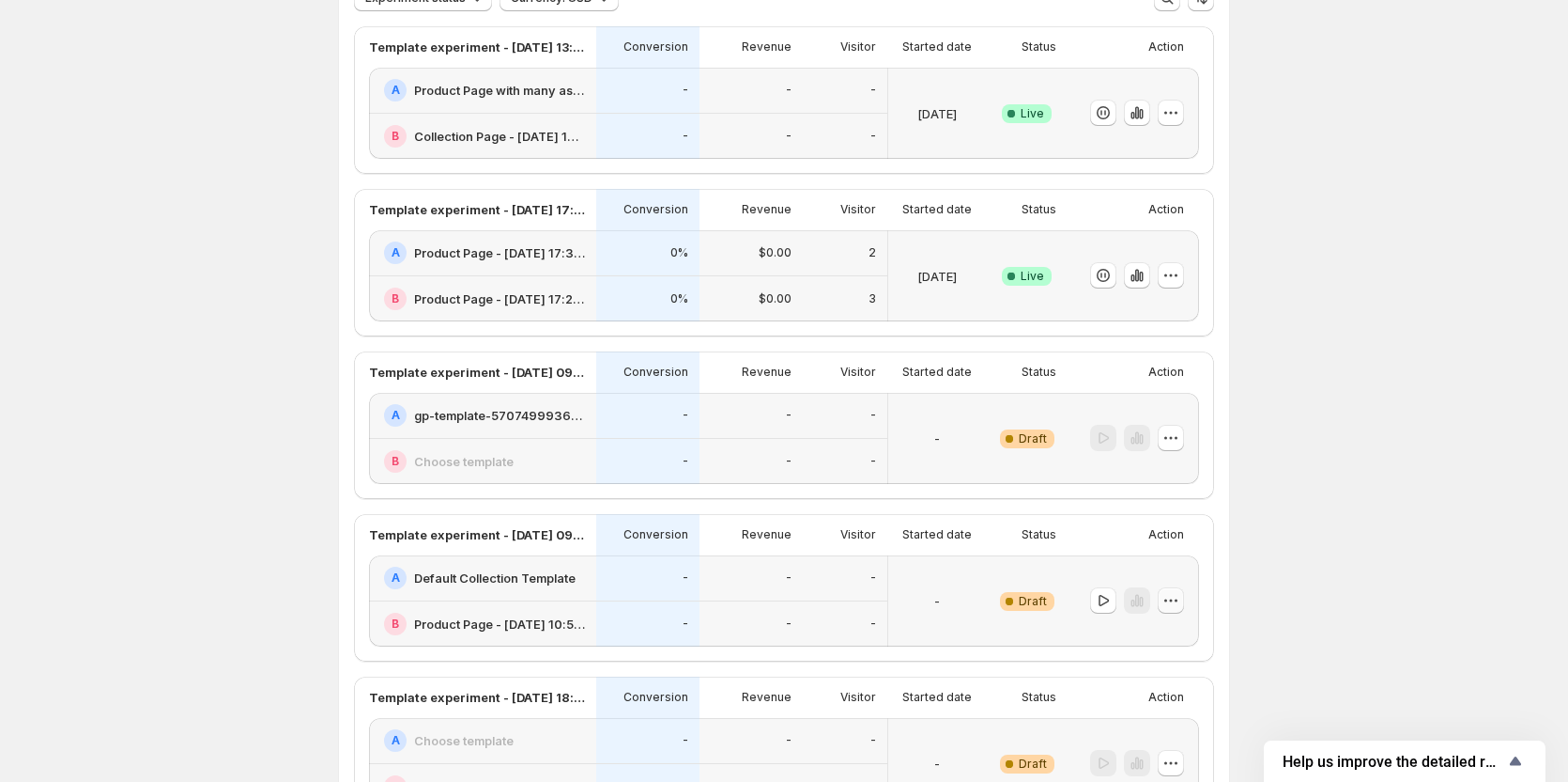
click at [544, 604] on icon "button" at bounding box center [1170, 600] width 19 height 19
click at [544, 638] on span "Edit" at bounding box center [1188, 639] width 91 height 19
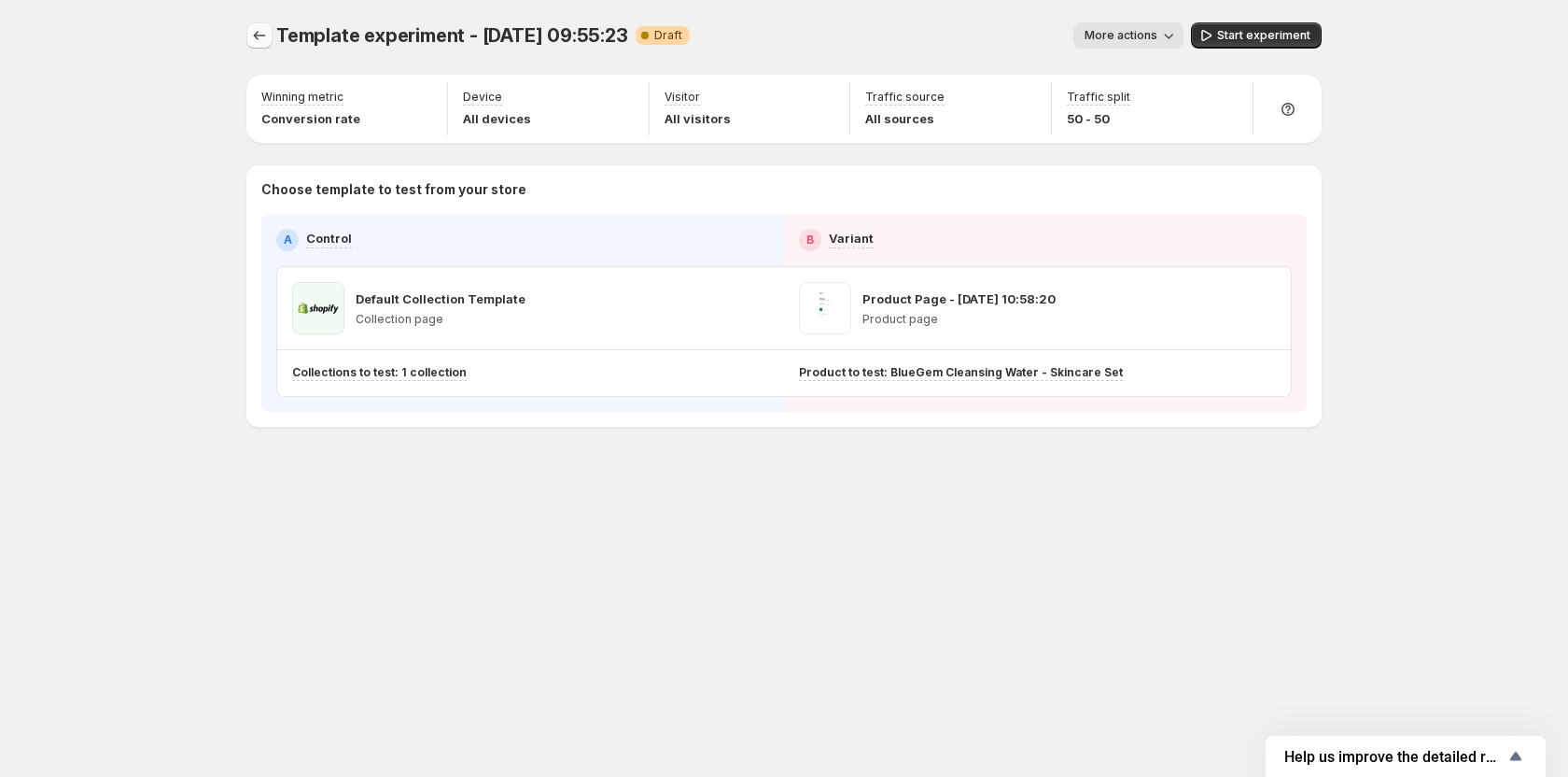
click at [268, 30] on button "Experiments" at bounding box center [260, 35] width 27 height 27
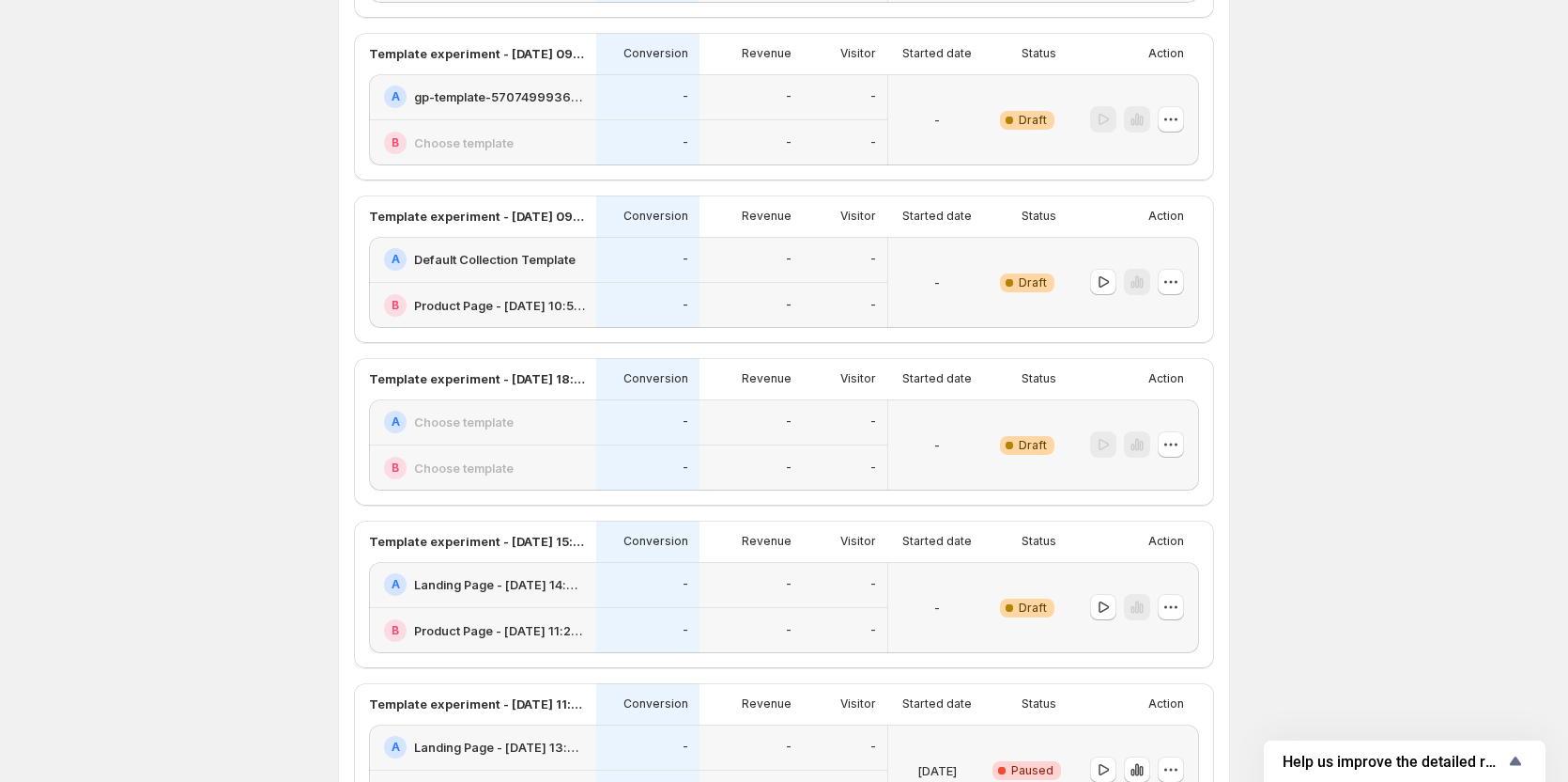
scroll to position [751, 0]
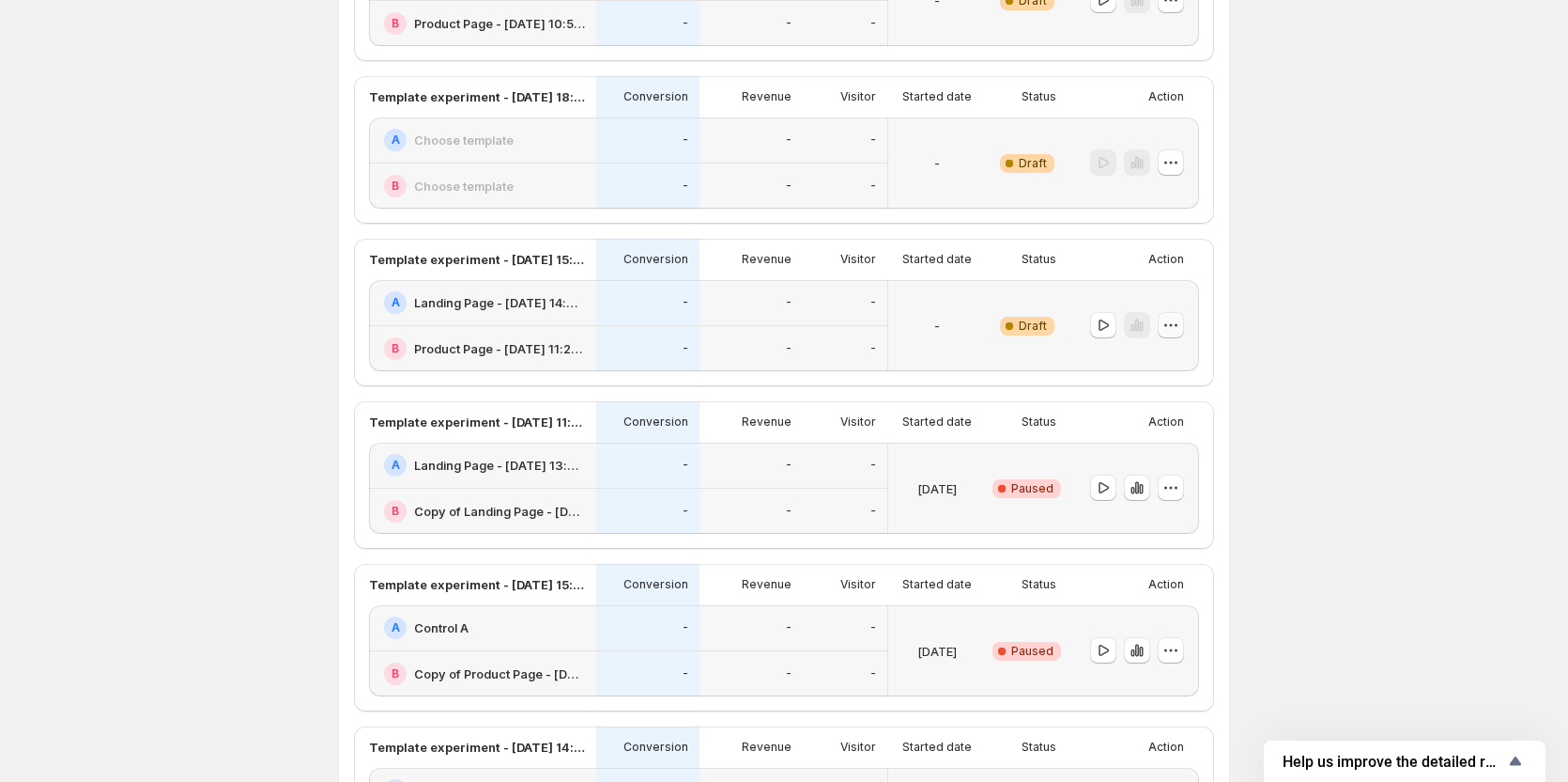
click at [544, 318] on icon "button" at bounding box center [1170, 325] width 19 height 19
click at [544, 368] on span "Edit" at bounding box center [1153, 364] width 21 height 15
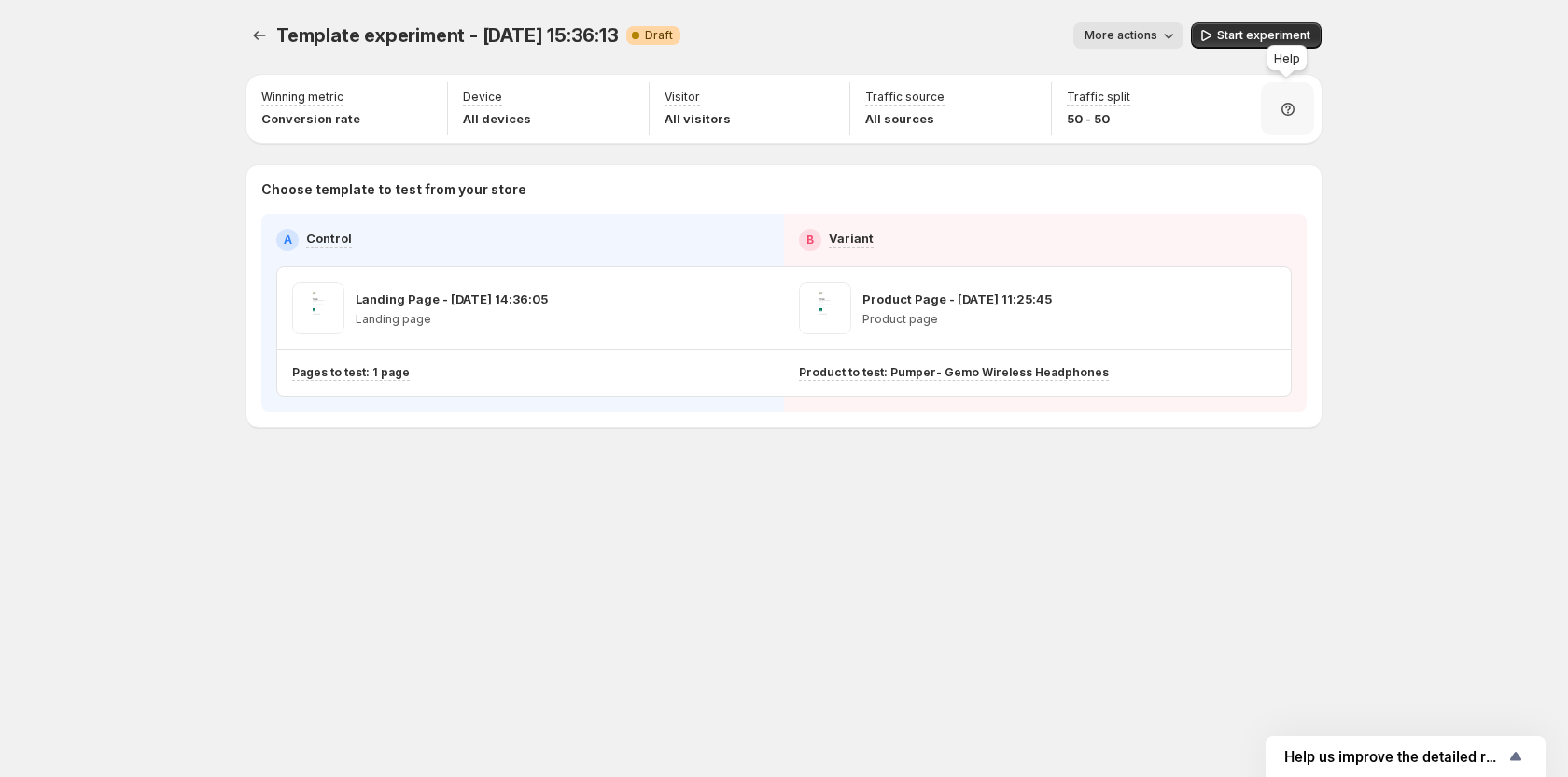
click at [541, 119] on div at bounding box center [1287, 109] width 53 height 53
click at [541, 145] on div "Template experiment - [DATE] 15:36:13. This page is ready Template experiment -…" at bounding box center [784, 388] width 1568 height 777
click at [261, 37] on icon "Experiments" at bounding box center [259, 35] width 19 height 19
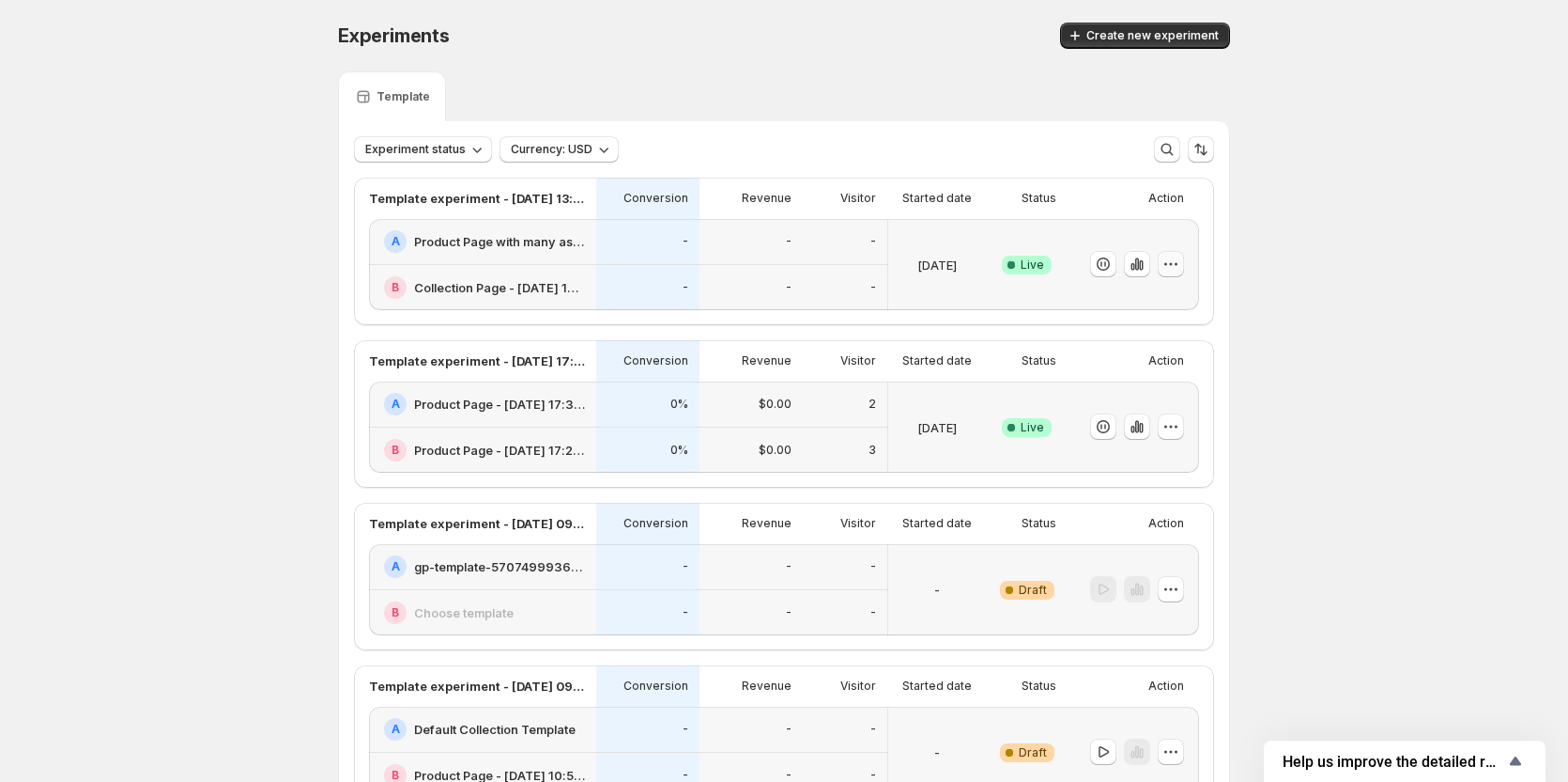
click at [544, 268] on button "button" at bounding box center [1170, 263] width 27 height 27
click at [544, 255] on div "-" at bounding box center [845, 242] width 84 height 47
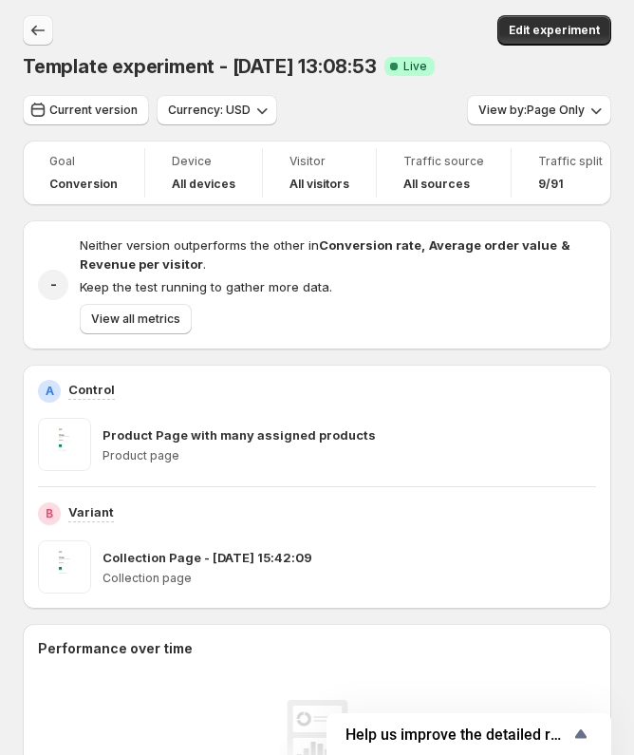
click at [44, 40] on button "Back" at bounding box center [38, 30] width 30 height 30
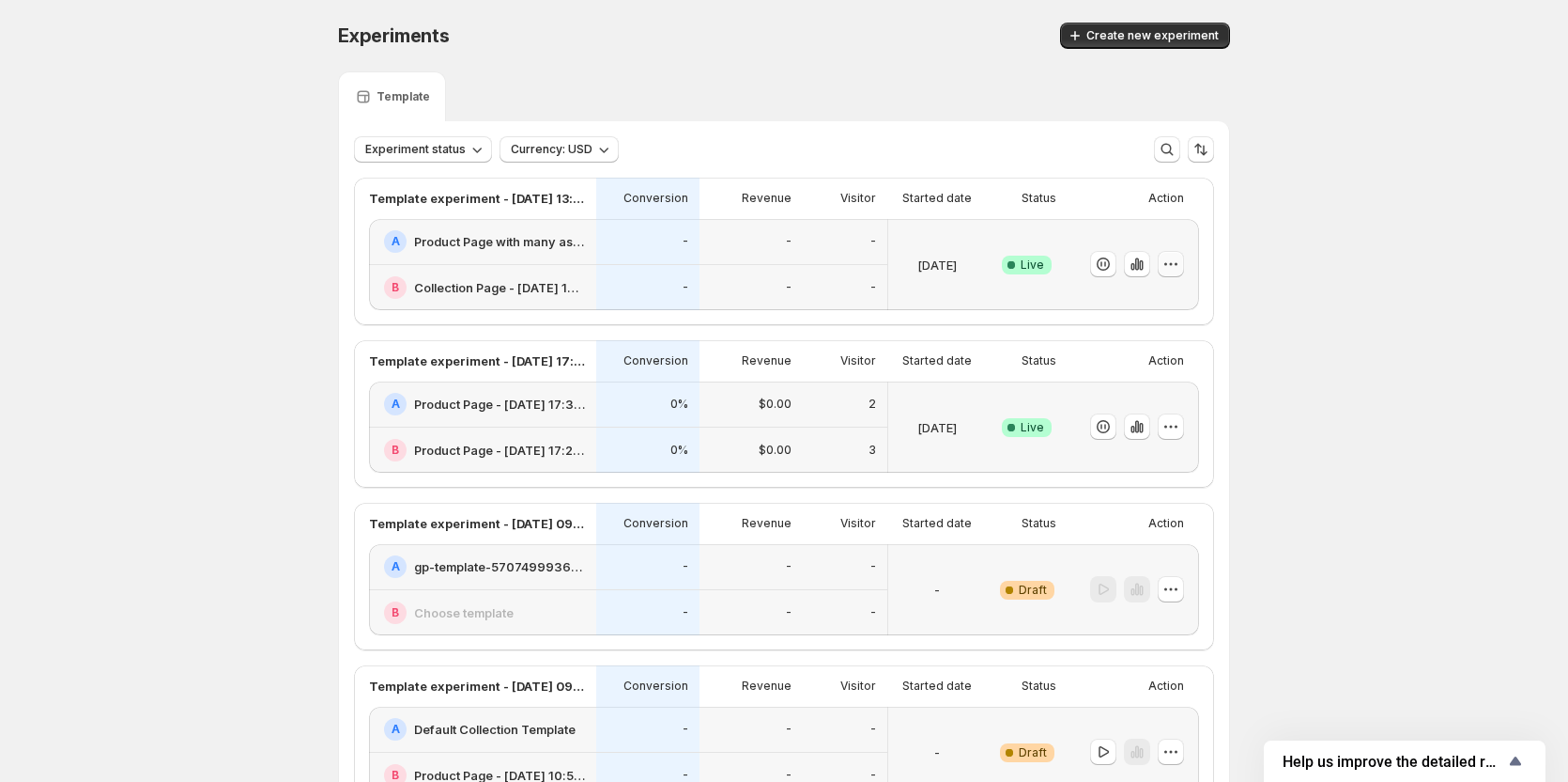
click at [544, 270] on icon "button" at bounding box center [1170, 263] width 19 height 19
click at [544, 258] on icon "button" at bounding box center [1137, 263] width 19 height 19
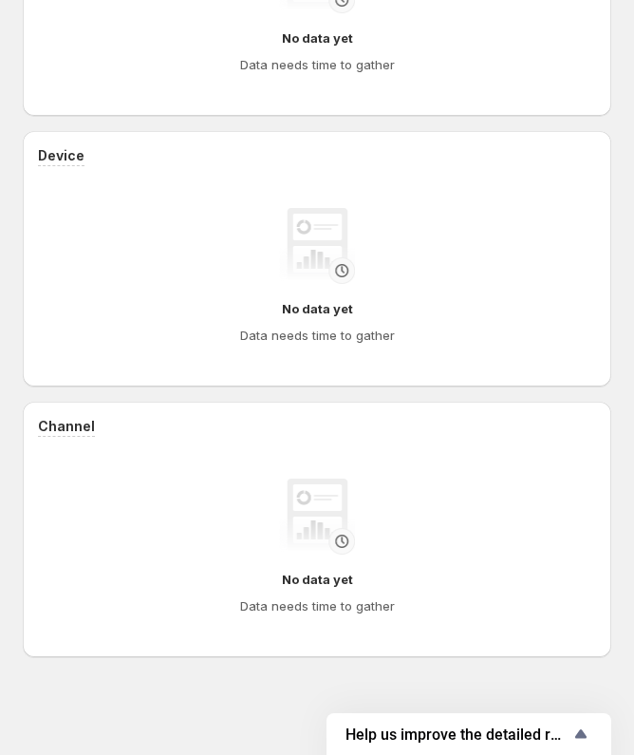
scroll to position [1578, 0]
